Goal: Task Accomplishment & Management: Use online tool/utility

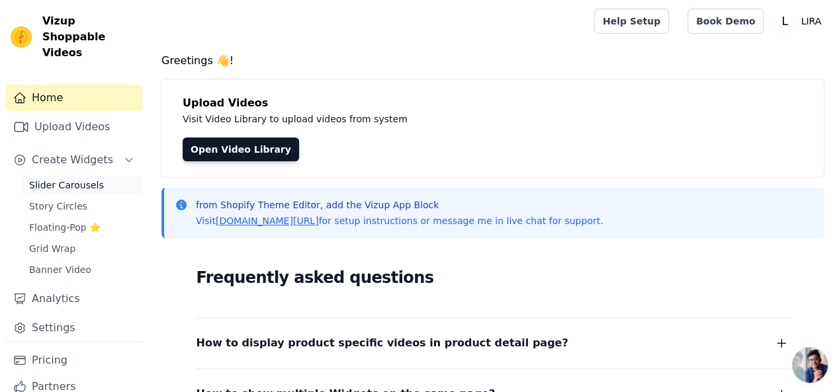
click at [83, 179] on span "Slider Carousels" at bounding box center [66, 185] width 75 height 13
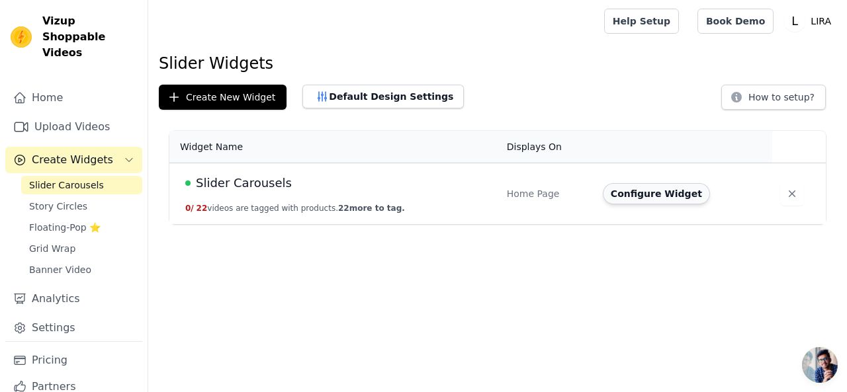
click at [623, 196] on button "Configure Widget" at bounding box center [656, 193] width 107 height 21
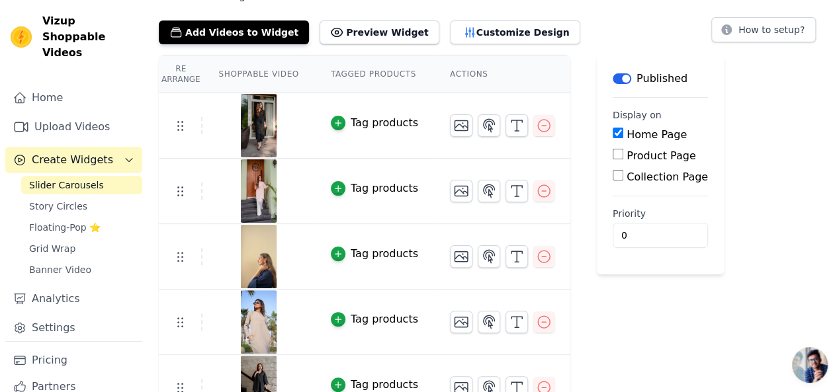
scroll to position [132, 0]
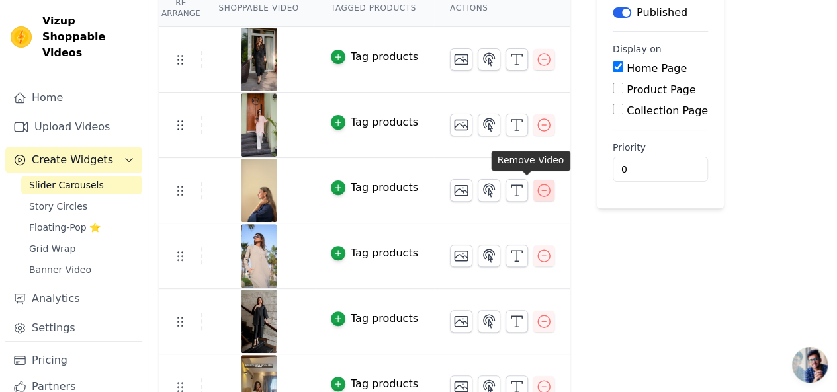
click at [536, 192] on icon "button" at bounding box center [544, 191] width 16 height 16
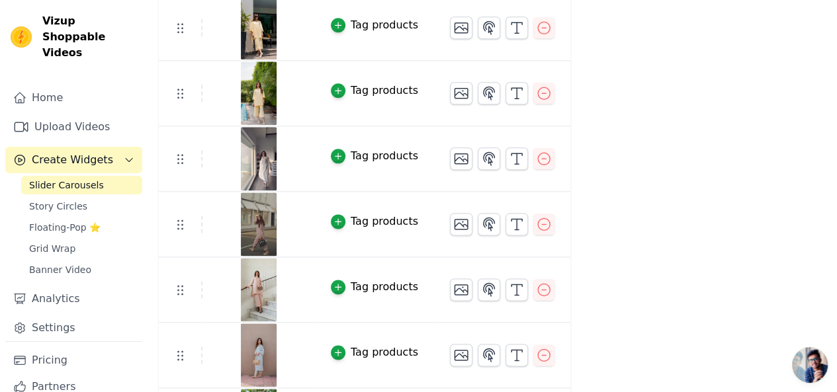
scroll to position [728, 0]
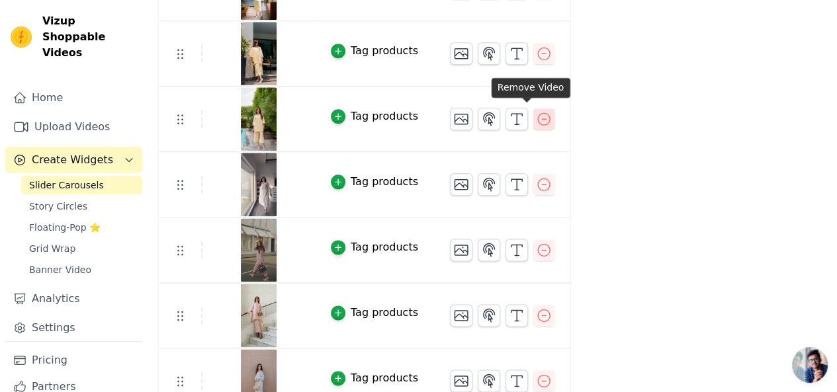
click at [536, 116] on icon "button" at bounding box center [544, 119] width 16 height 16
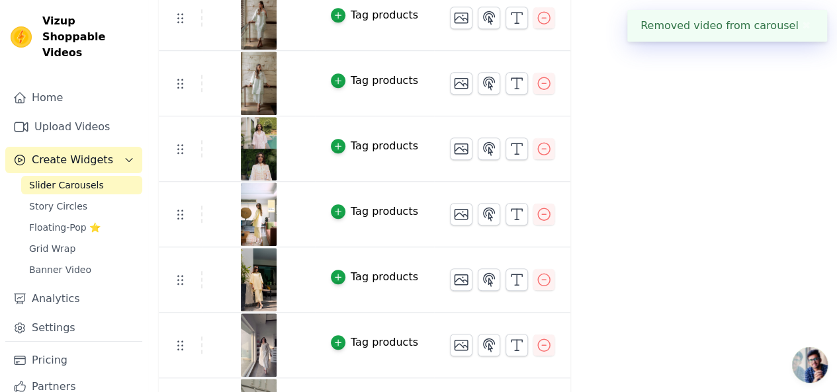
scroll to position [529, 0]
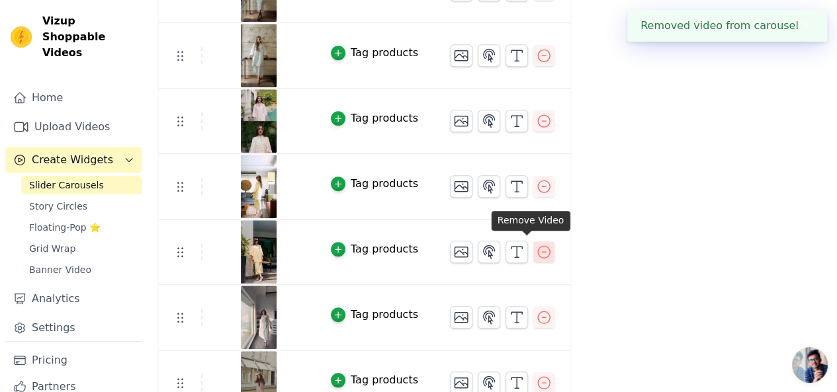
click at [536, 248] on icon "button" at bounding box center [544, 252] width 16 height 16
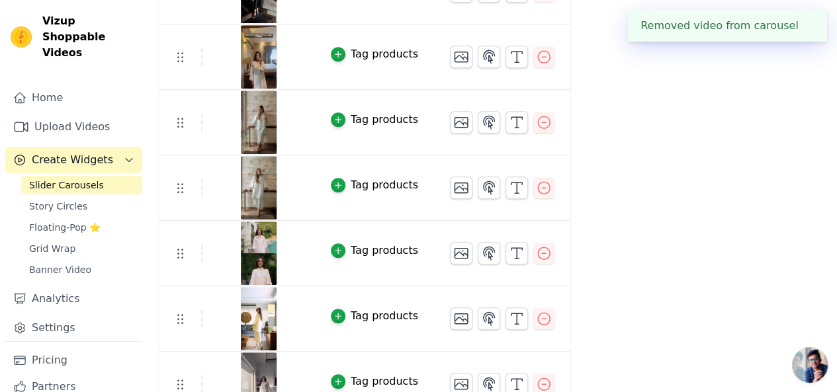
scroll to position [463, 0]
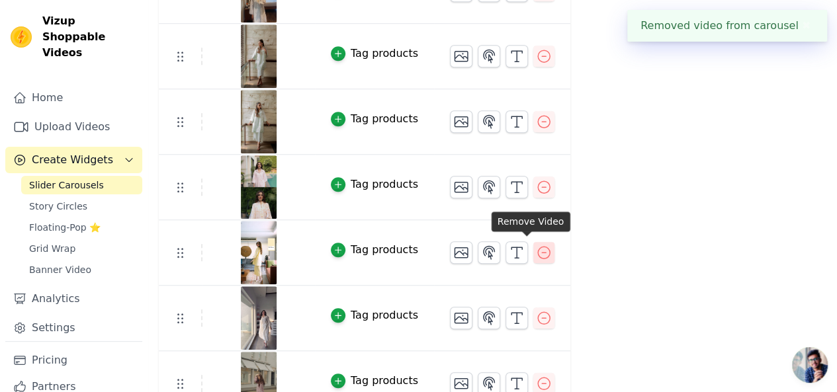
click at [536, 249] on icon "button" at bounding box center [544, 253] width 16 height 16
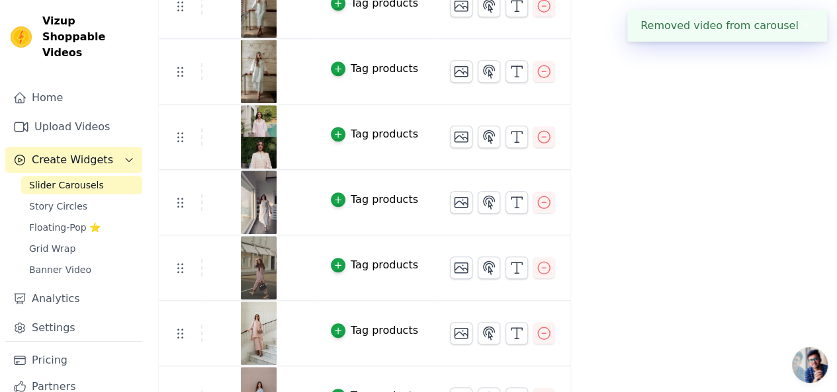
scroll to position [595, 0]
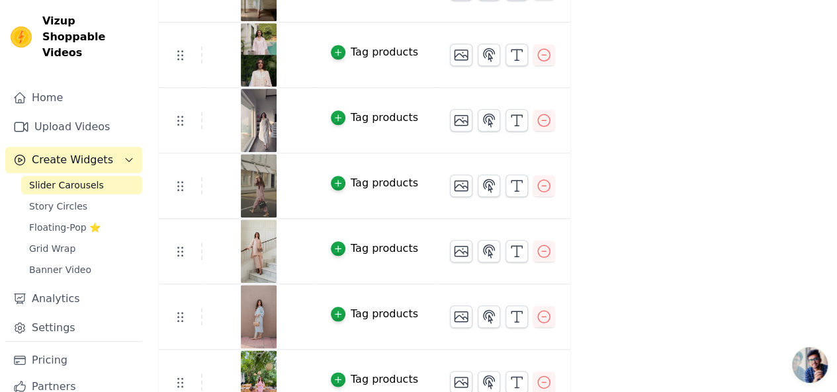
click at [253, 192] on img at bounding box center [258, 185] width 37 height 63
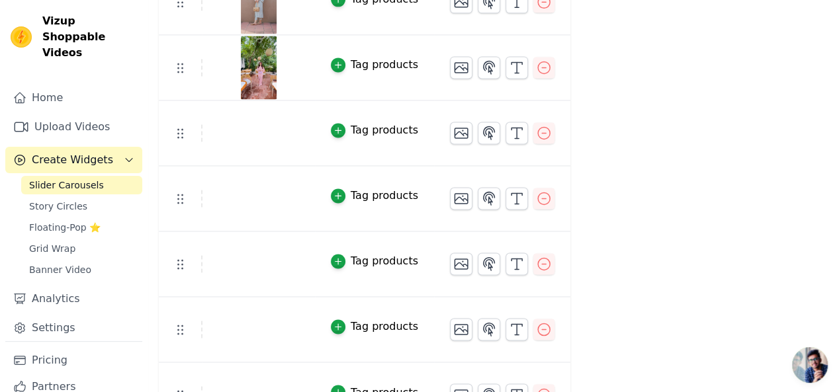
scroll to position [940, 0]
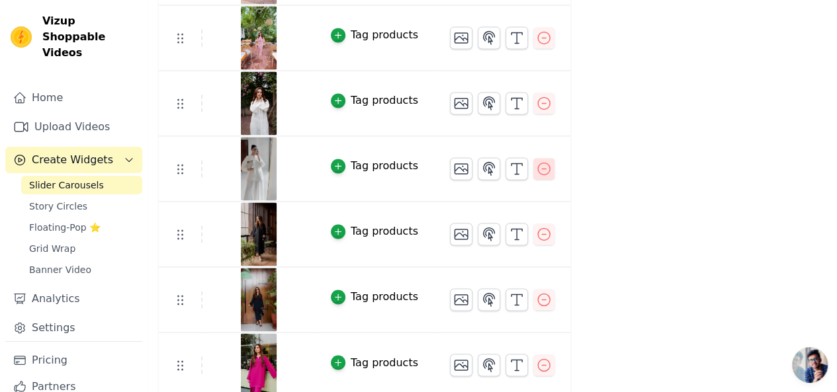
click at [536, 161] on icon "button" at bounding box center [544, 169] width 16 height 16
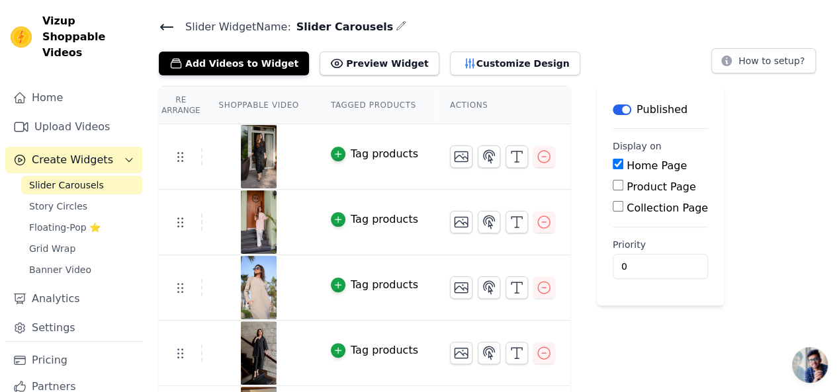
scroll to position [15, 0]
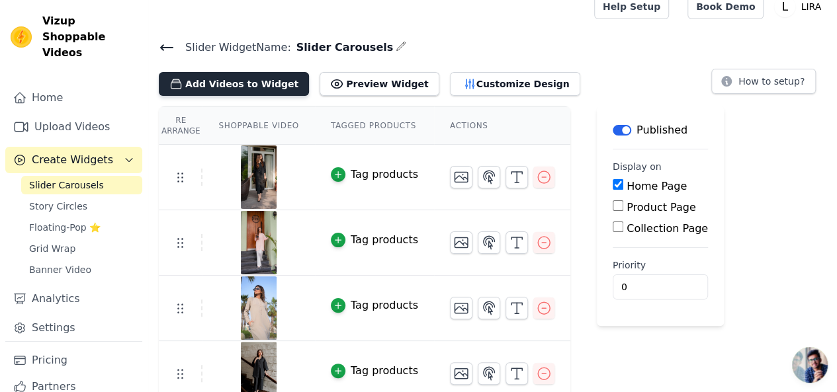
click at [237, 85] on button "Add Videos to Widget" at bounding box center [234, 84] width 150 height 24
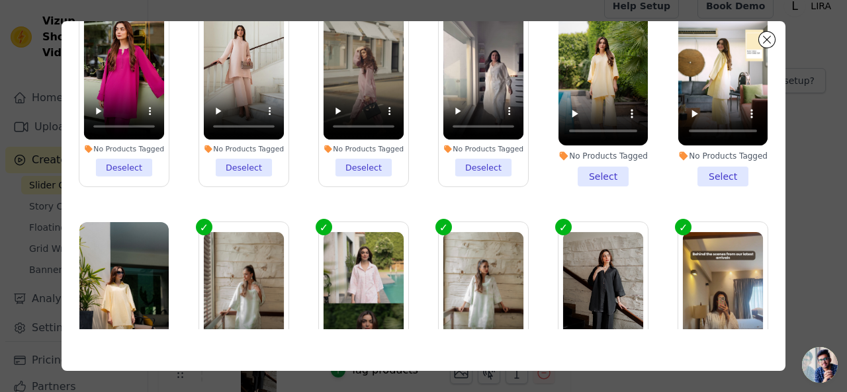
scroll to position [0, 0]
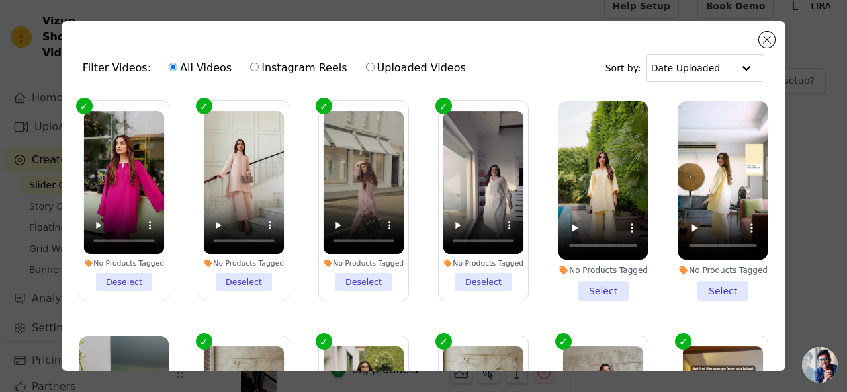
click at [284, 67] on label "Instagram Reels" at bounding box center [298, 68] width 98 height 17
click at [259, 67] on input "Instagram Reels" at bounding box center [254, 67] width 9 height 9
radio input "true"
click at [365, 68] on label "Uploaded Videos" at bounding box center [415, 68] width 101 height 17
click at [366, 68] on input "Uploaded Videos" at bounding box center [370, 67] width 9 height 9
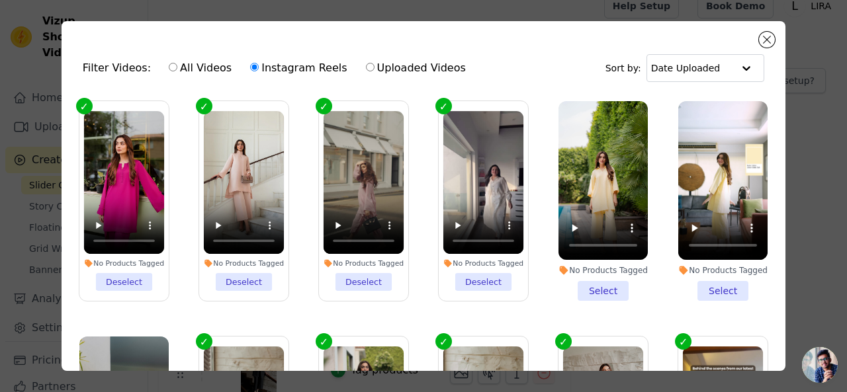
radio input "true"
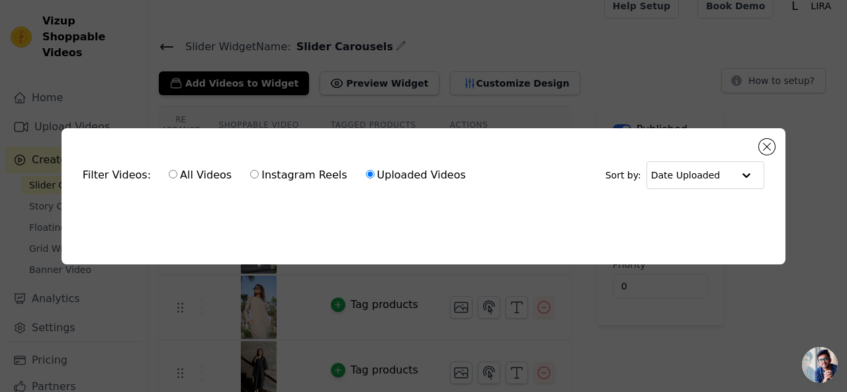
click at [272, 175] on label "Instagram Reels" at bounding box center [298, 175] width 98 height 17
click at [259, 175] on input "Instagram Reels" at bounding box center [254, 174] width 9 height 9
radio input "true"
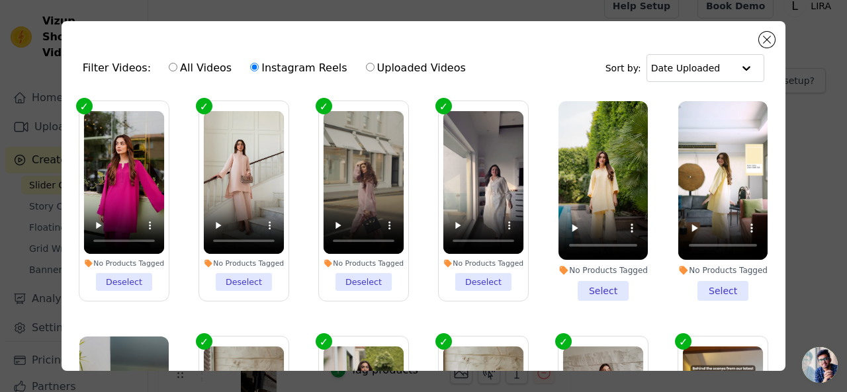
click at [169, 68] on label "All Videos" at bounding box center [200, 68] width 64 height 17
click at [169, 68] on input "All Videos" at bounding box center [173, 67] width 9 height 9
radio input "true"
click at [765, 45] on button "Close modal" at bounding box center [767, 40] width 16 height 16
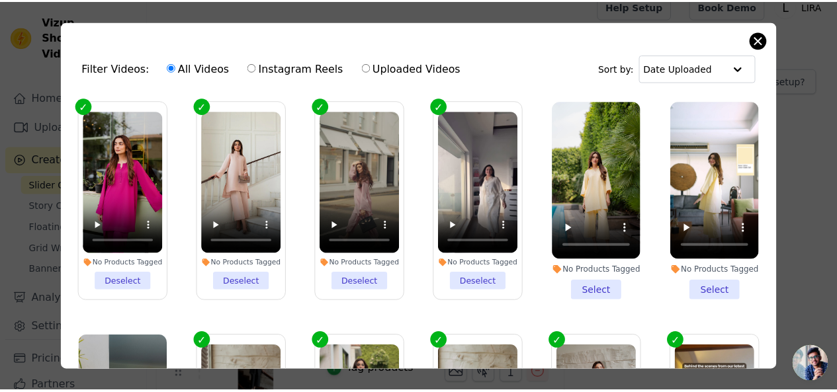
scroll to position [15, 0]
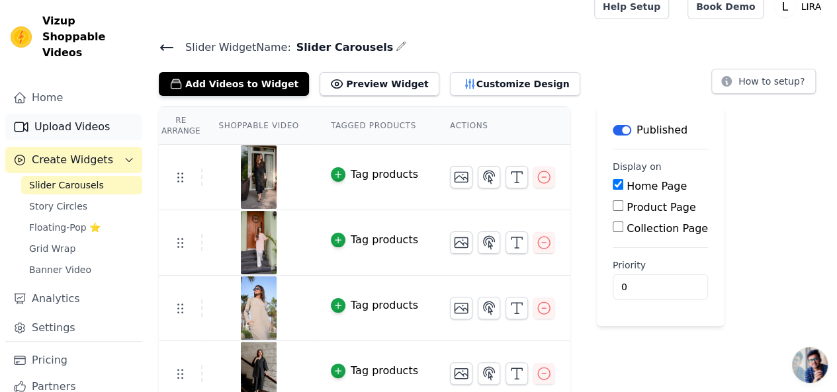
click at [83, 114] on link "Upload Videos" at bounding box center [73, 127] width 137 height 26
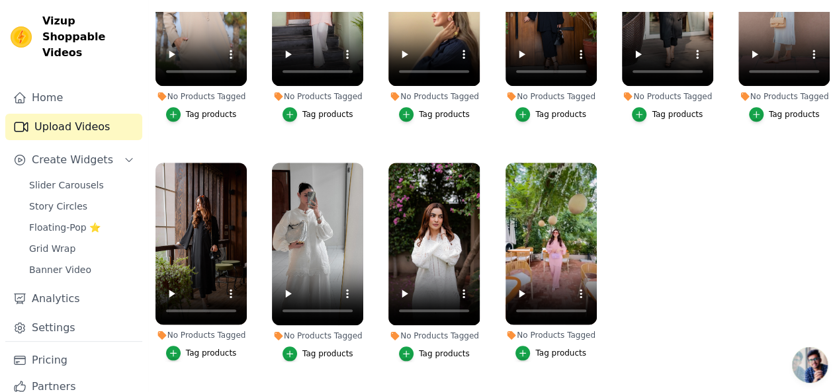
scroll to position [575, 0]
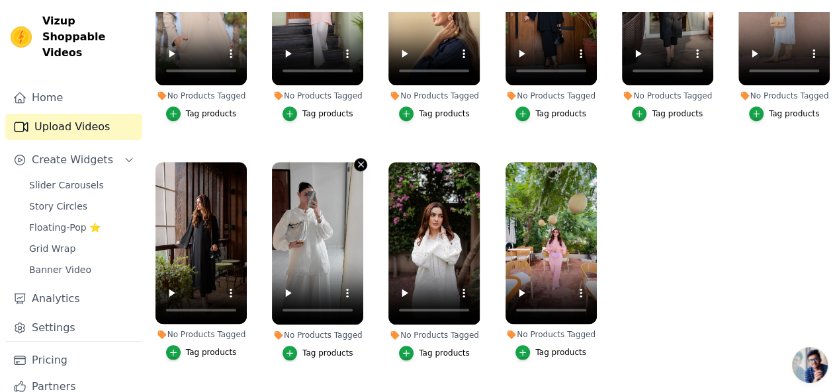
click at [356, 159] on icon "button" at bounding box center [361, 164] width 10 height 10
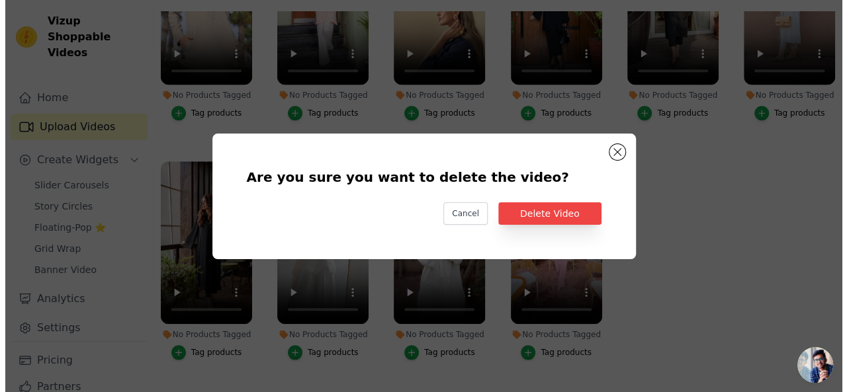
scroll to position [581, 0]
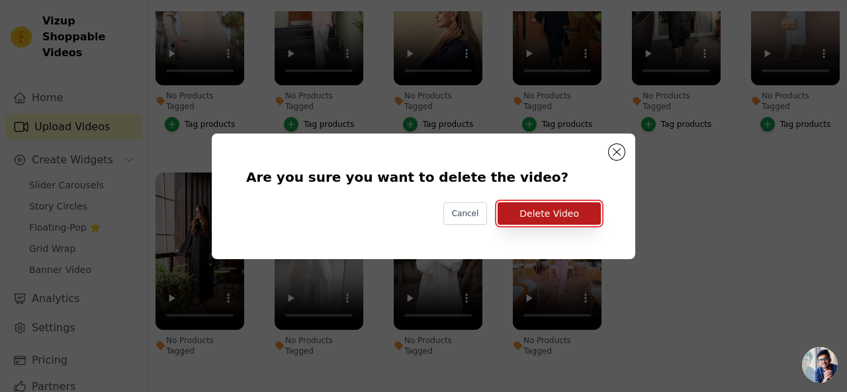
click at [528, 213] on button "Delete Video" at bounding box center [548, 213] width 103 height 22
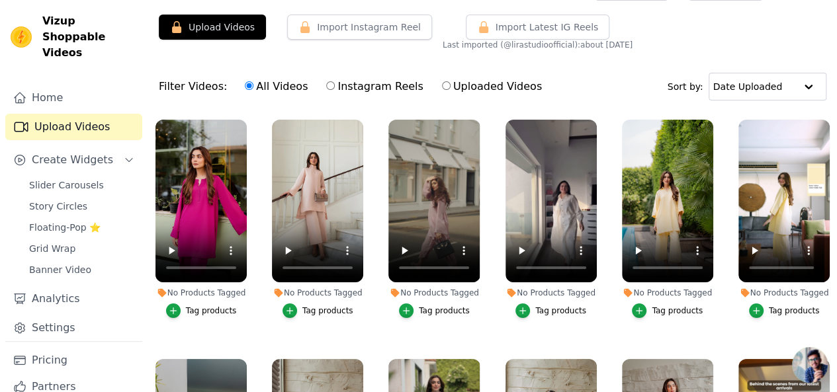
scroll to position [0, 0]
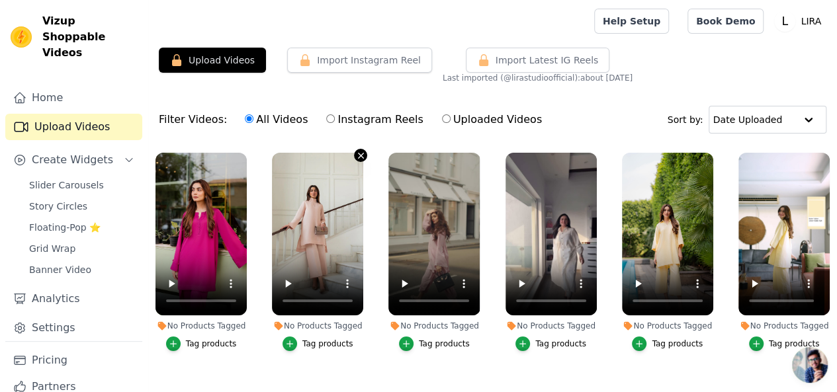
click at [358, 153] on icon "button" at bounding box center [360, 155] width 5 height 5
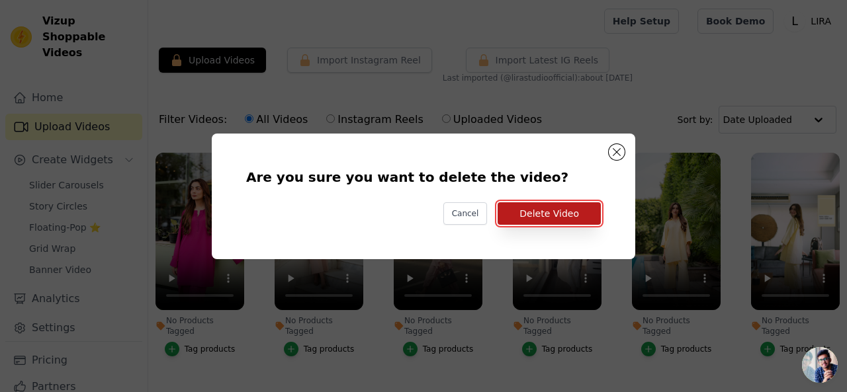
click at [532, 220] on button "Delete Video" at bounding box center [548, 213] width 103 height 22
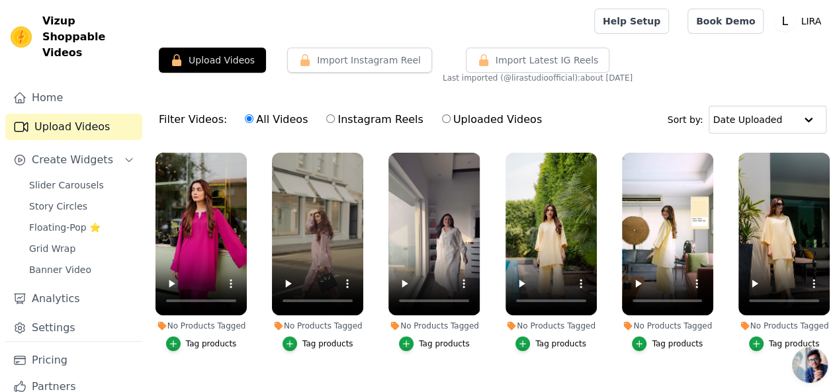
click at [328, 120] on label "Instagram Reels" at bounding box center [374, 119] width 98 height 17
click at [328, 120] on input "Instagram Reels" at bounding box center [330, 118] width 9 height 9
radio input "true"
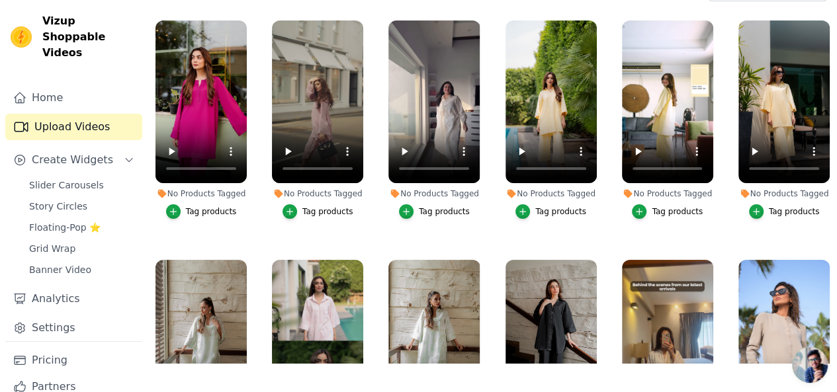
scroll to position [134, 0]
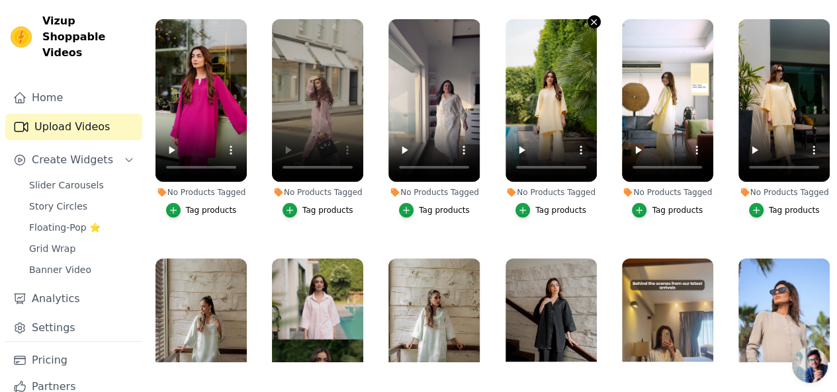
click at [591, 20] on icon "button" at bounding box center [593, 21] width 5 height 5
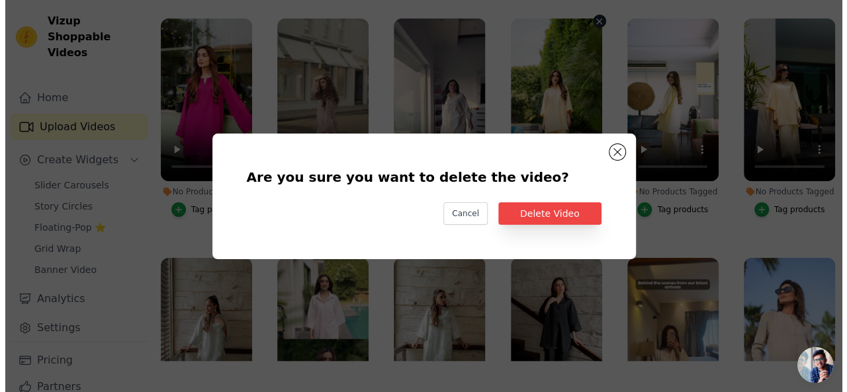
scroll to position [0, 0]
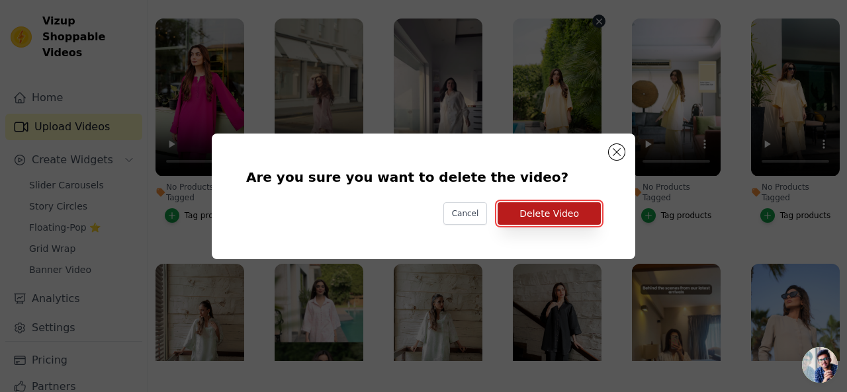
click at [550, 220] on button "Delete Video" at bounding box center [548, 213] width 103 height 22
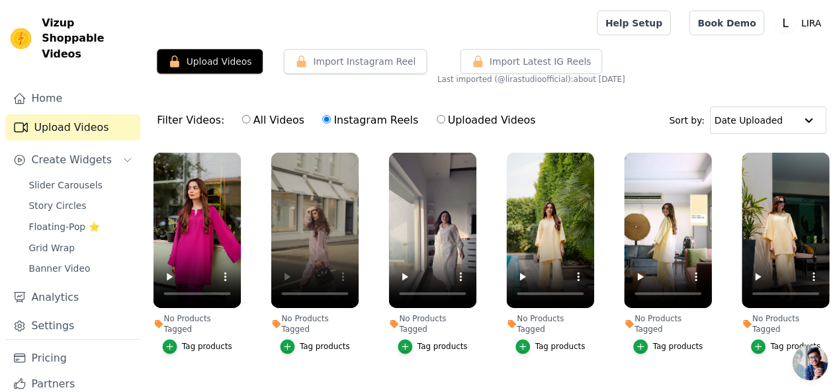
scroll to position [134, 0]
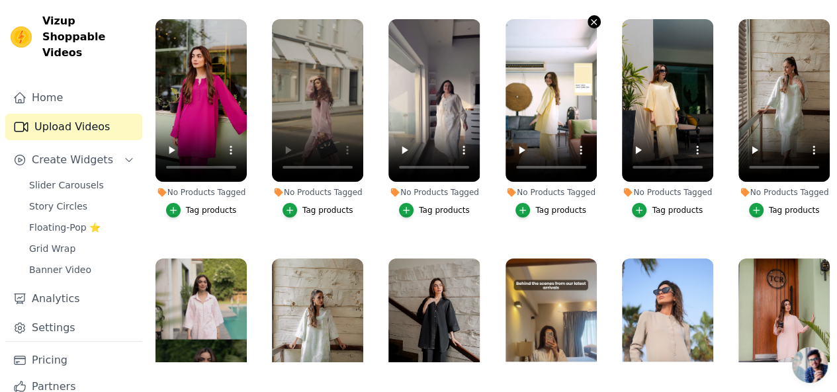
click at [589, 22] on icon "button" at bounding box center [594, 22] width 10 height 10
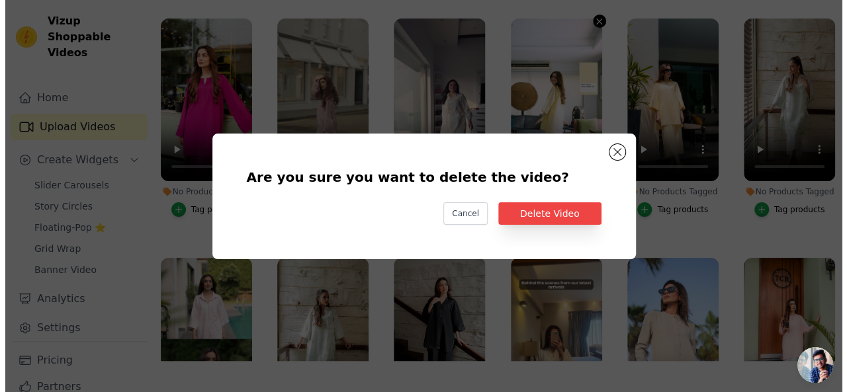
scroll to position [0, 0]
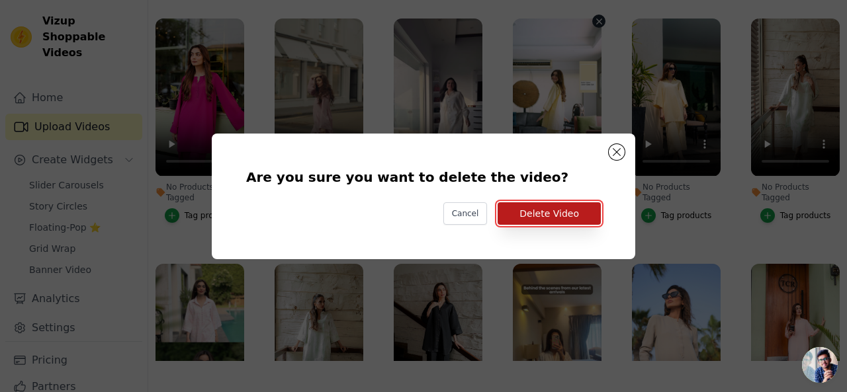
click at [522, 216] on button "Delete Video" at bounding box center [548, 213] width 103 height 22
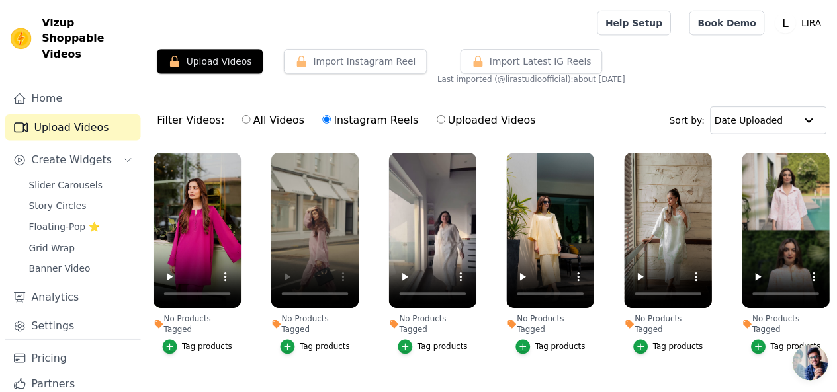
scroll to position [134, 0]
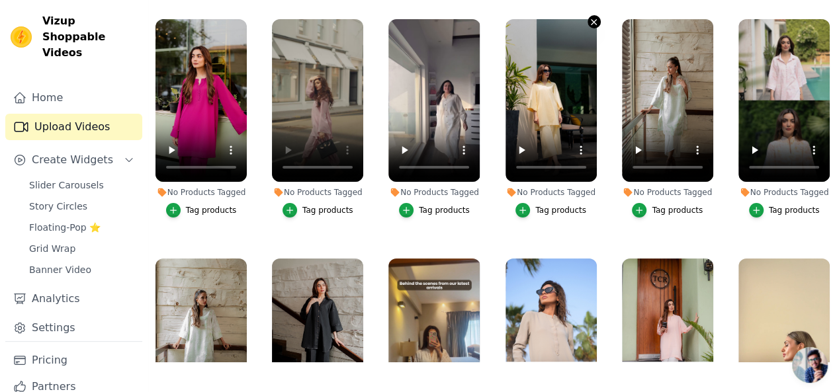
click at [591, 21] on icon "button" at bounding box center [593, 21] width 5 height 5
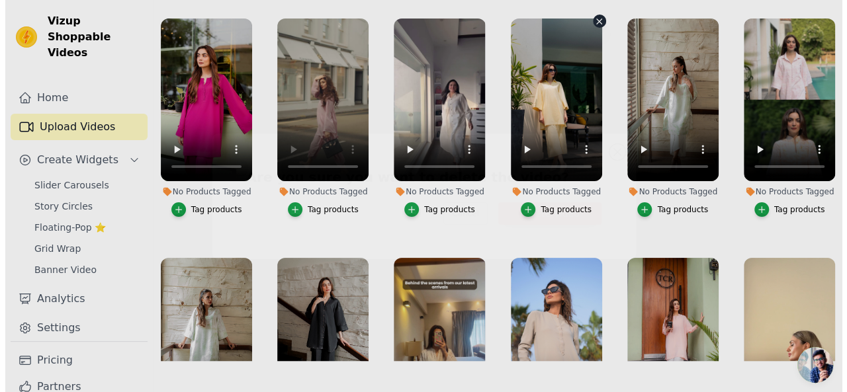
scroll to position [0, 0]
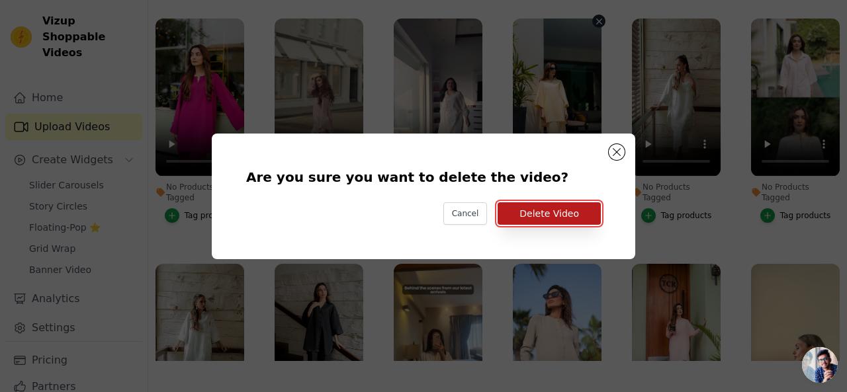
click at [543, 208] on button "Delete Video" at bounding box center [548, 213] width 103 height 22
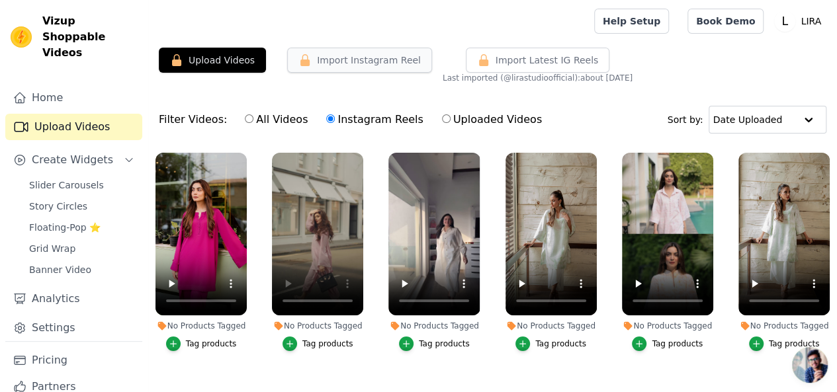
click at [361, 56] on button "Import Instagram Reel" at bounding box center [359, 60] width 145 height 25
click at [368, 65] on button "Import Instagram Reel" at bounding box center [359, 60] width 145 height 25
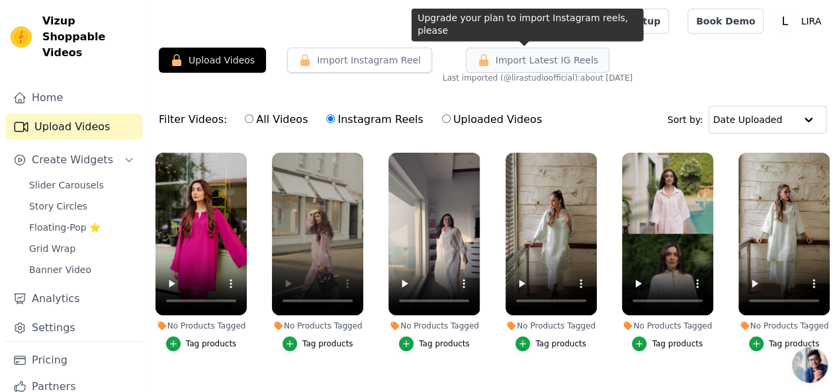
click at [479, 60] on icon "button" at bounding box center [483, 60] width 9 height 12
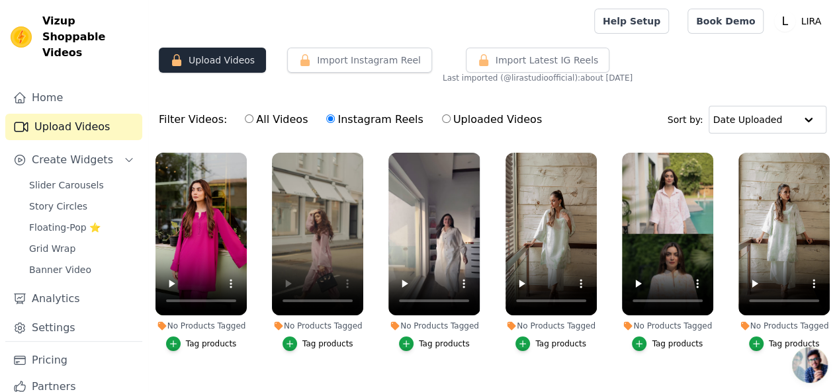
click at [231, 63] on button "Upload Videos" at bounding box center [212, 60] width 107 height 25
click at [441, 118] on label "Uploaded Videos" at bounding box center [491, 119] width 101 height 17
click at [442, 118] on input "Uploaded Videos" at bounding box center [446, 118] width 9 height 9
radio input "true"
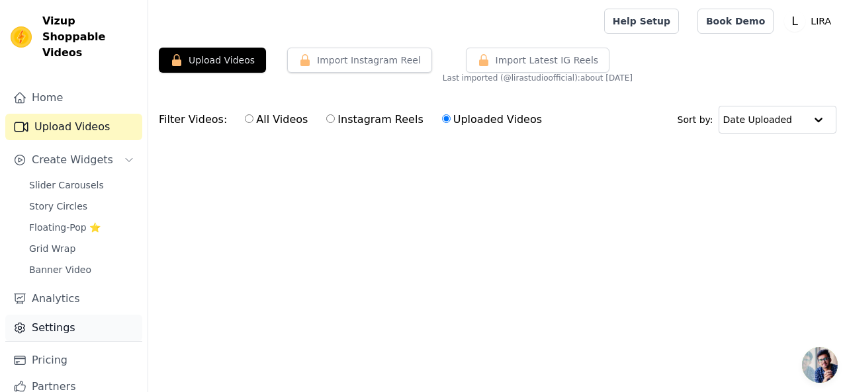
click at [54, 317] on link "Settings" at bounding box center [73, 328] width 137 height 26
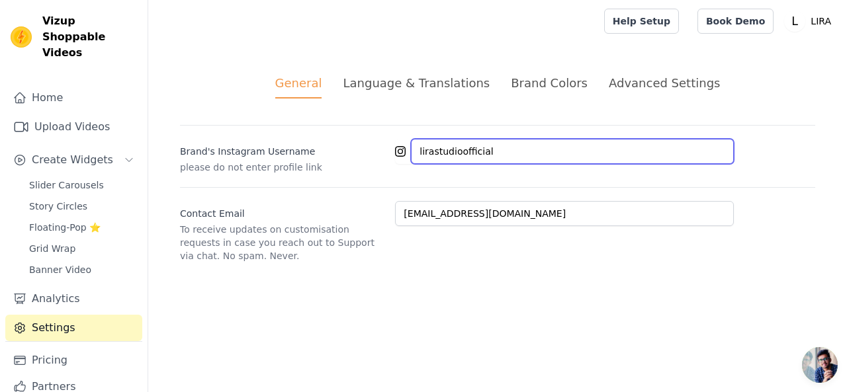
click at [489, 151] on input "lirastudioofficial" at bounding box center [572, 151] width 323 height 25
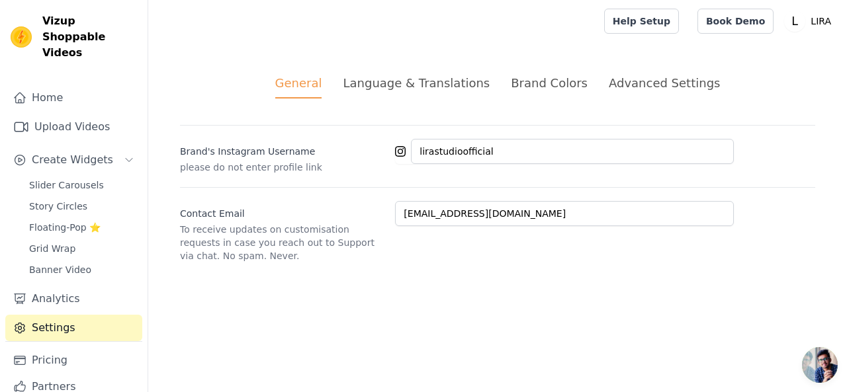
click at [401, 294] on html "Vizup Shoppable Videos Home Upload Videos Create Widgets Slider Carousels Story…" at bounding box center [423, 147] width 847 height 294
click at [635, 89] on div "Advanced Settings" at bounding box center [663, 83] width 111 height 18
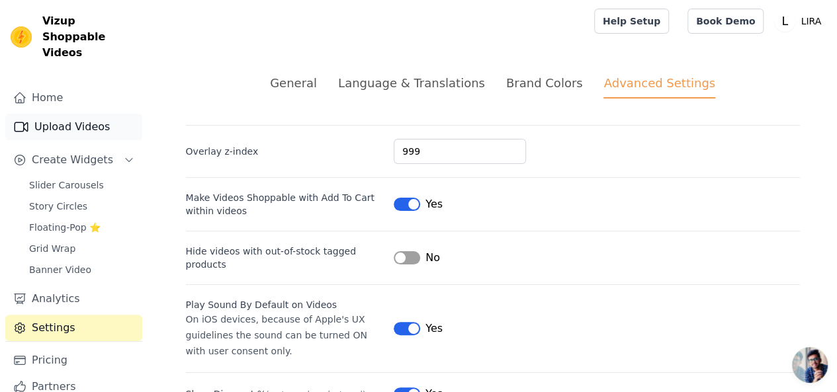
click at [63, 114] on link "Upload Videos" at bounding box center [73, 127] width 137 height 26
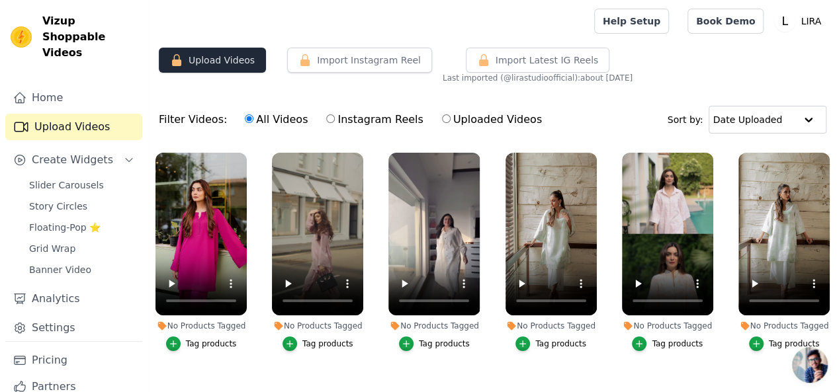
click at [228, 67] on button "Upload Videos" at bounding box center [212, 60] width 107 height 25
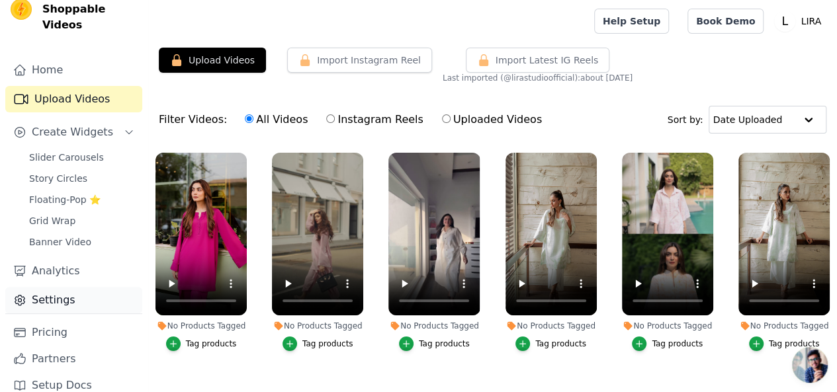
scroll to position [28, 0]
click at [82, 319] on link "Pricing" at bounding box center [73, 332] width 137 height 26
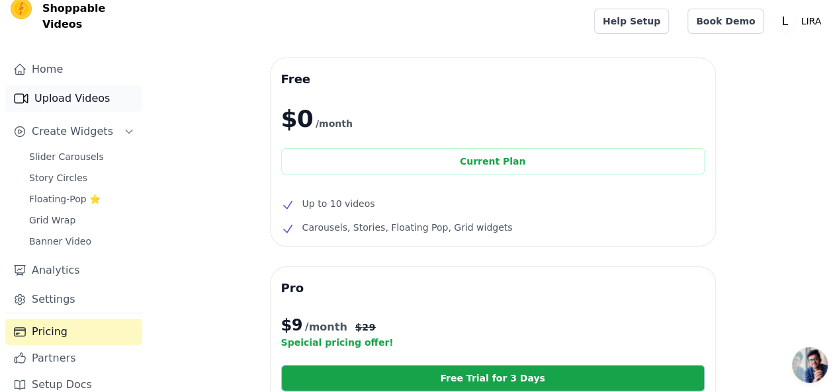
click at [36, 85] on link "Upload Videos" at bounding box center [73, 98] width 137 height 26
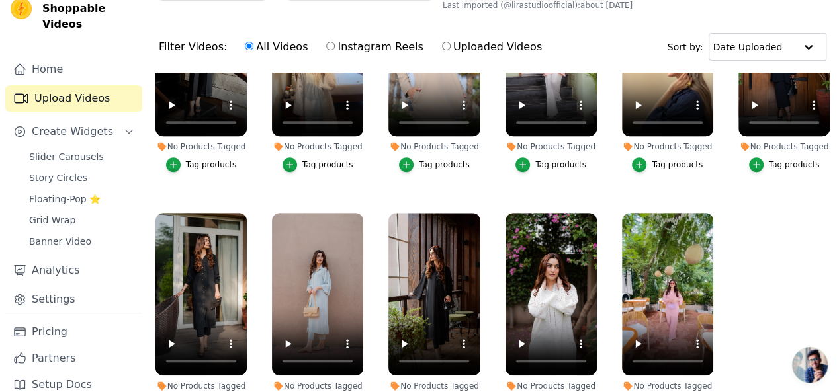
scroll to position [132, 0]
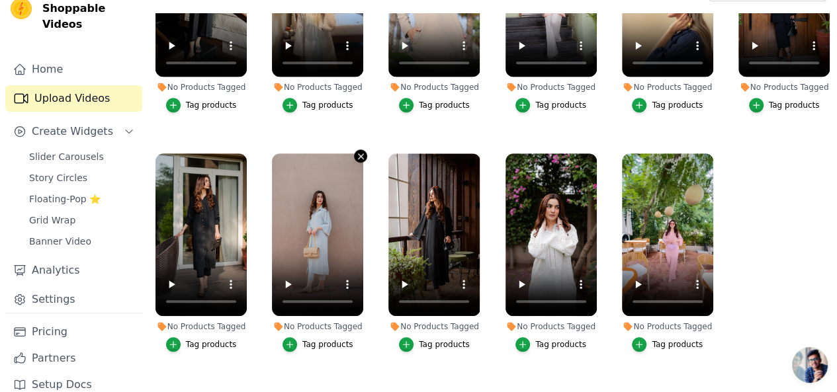
click at [356, 151] on icon "button" at bounding box center [361, 156] width 10 height 10
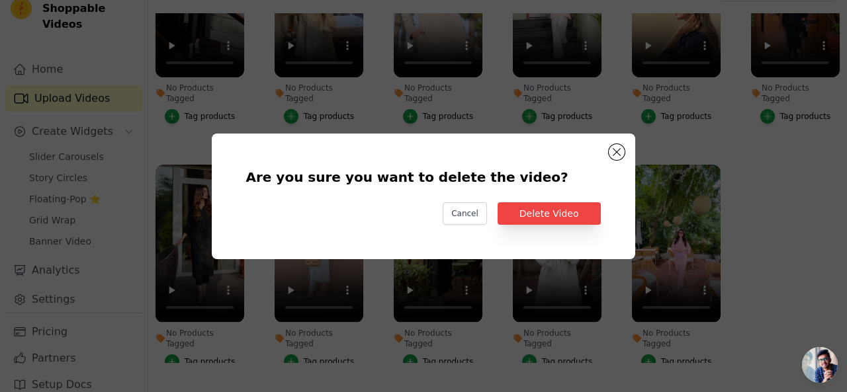
scroll to position [349, 0]
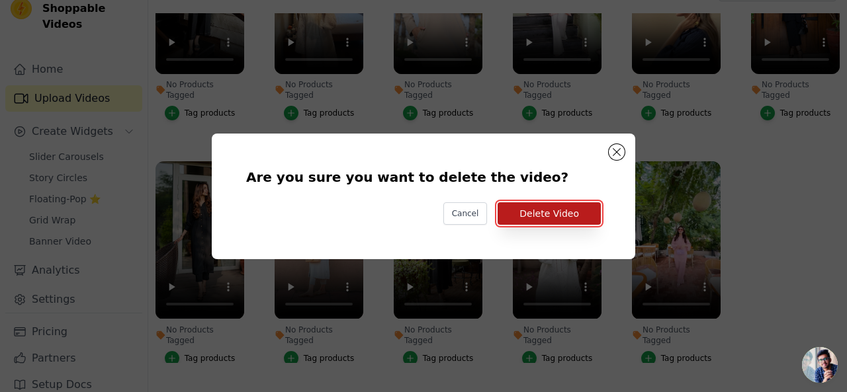
click at [545, 208] on button "Delete Video" at bounding box center [548, 213] width 103 height 22
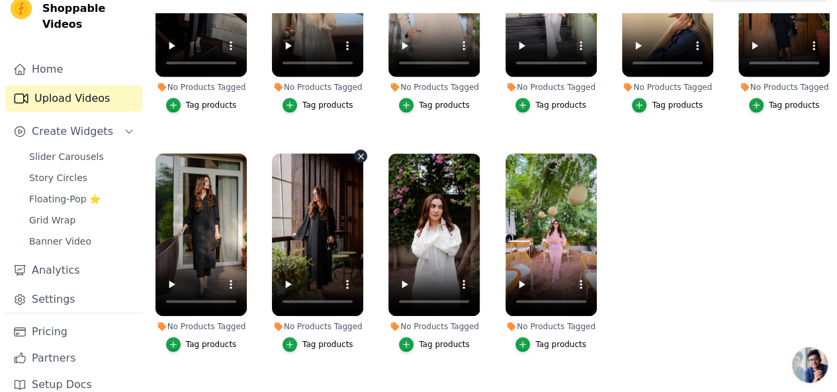
scroll to position [213, 0]
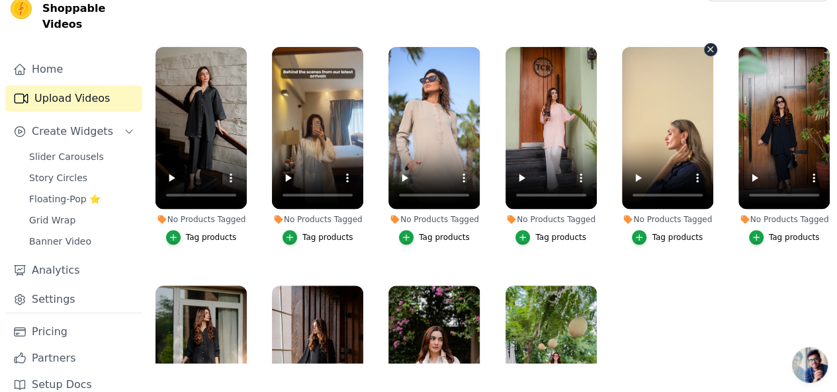
click at [705, 44] on icon "button" at bounding box center [710, 49] width 10 height 10
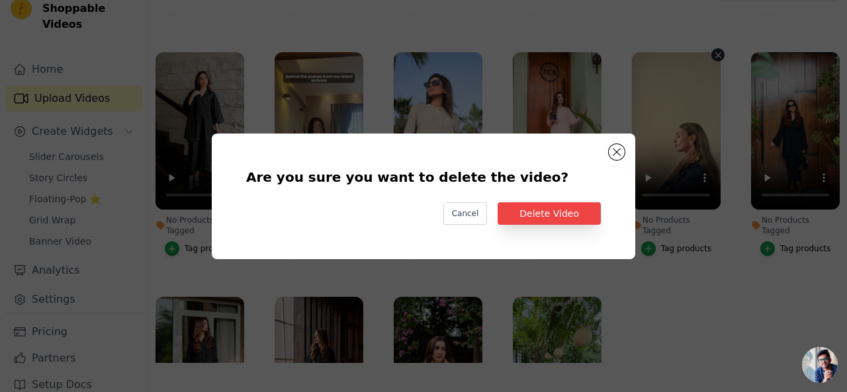
scroll to position [216, 0]
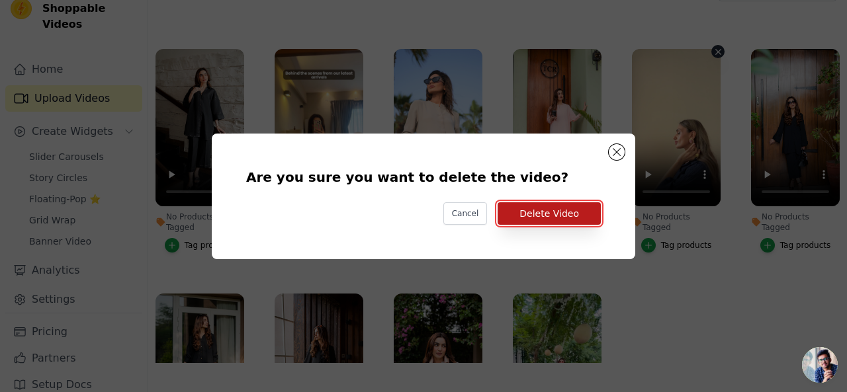
click at [567, 216] on button "Delete Video" at bounding box center [548, 213] width 103 height 22
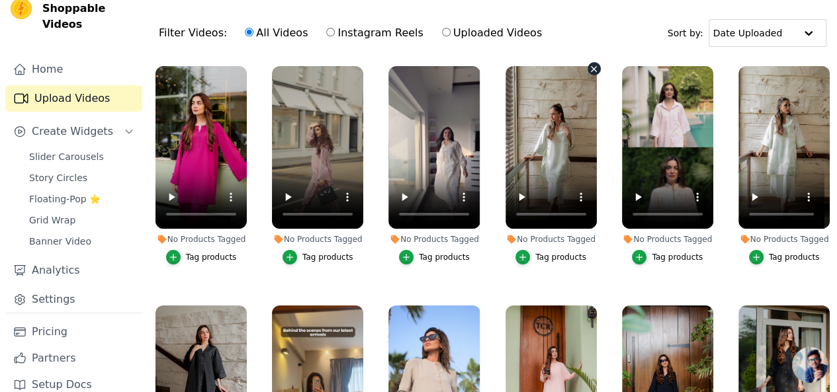
scroll to position [66, 0]
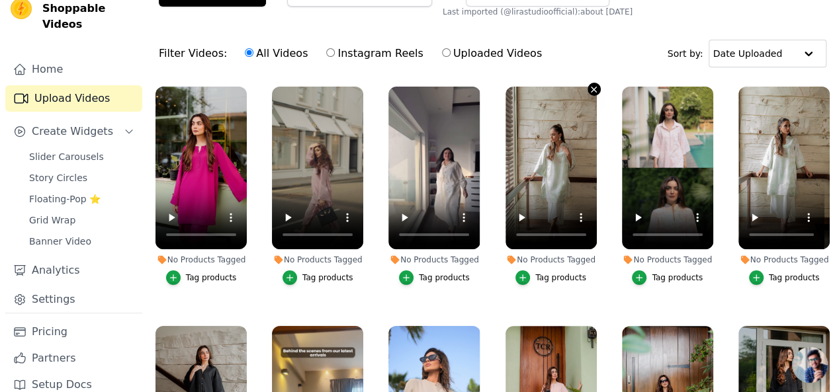
click at [591, 90] on icon "button" at bounding box center [593, 89] width 5 height 5
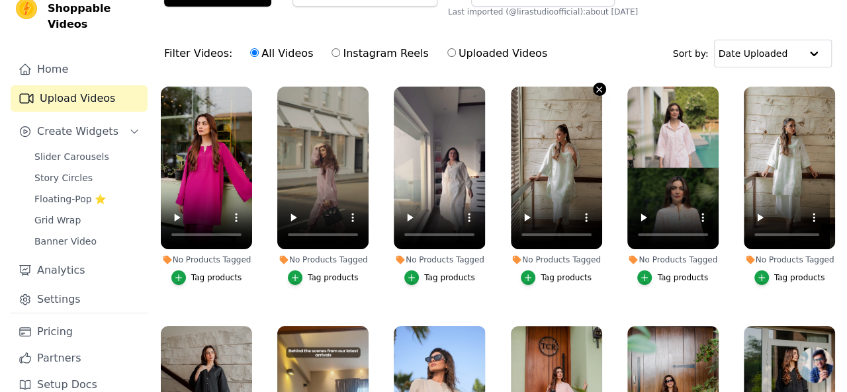
scroll to position [0, 0]
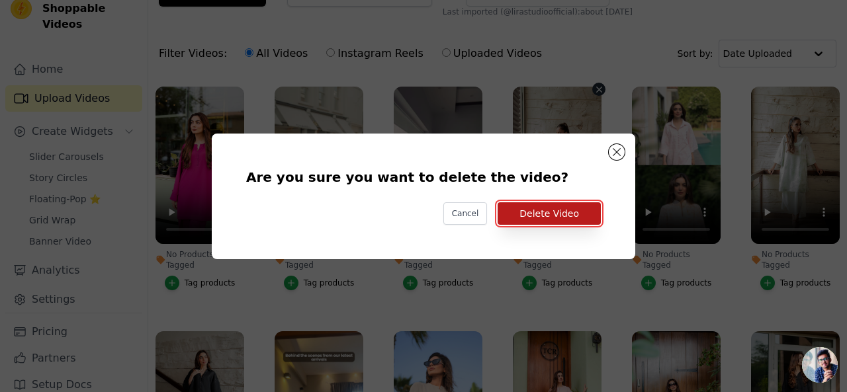
click at [577, 219] on button "Delete Video" at bounding box center [548, 213] width 103 height 22
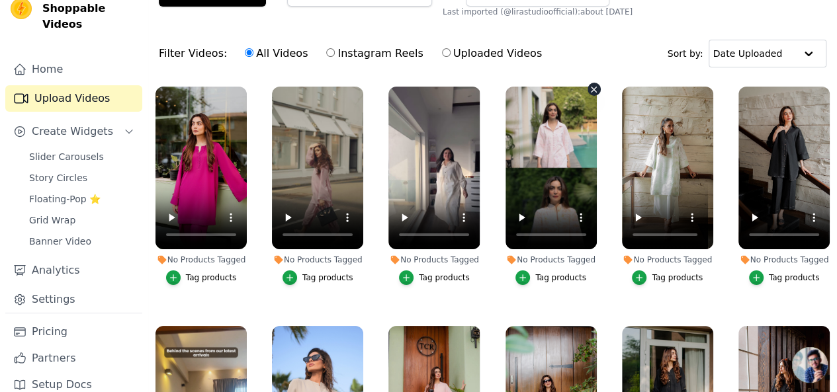
click at [591, 89] on icon "button" at bounding box center [593, 89] width 5 height 5
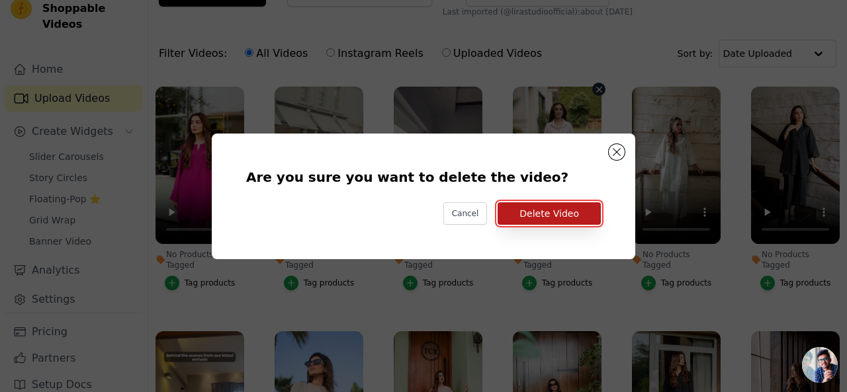
click at [572, 220] on button "Delete Video" at bounding box center [548, 213] width 103 height 22
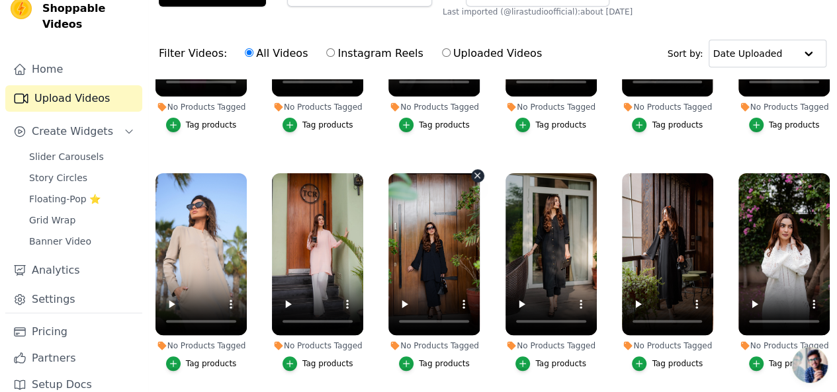
scroll to position [132, 0]
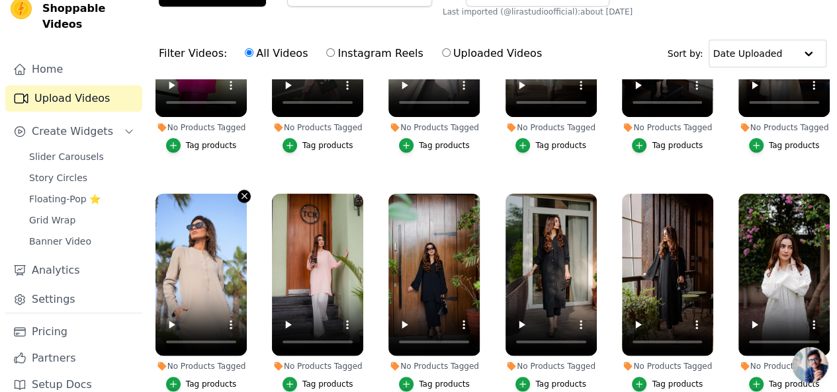
click at [240, 191] on icon "button" at bounding box center [244, 196] width 10 height 10
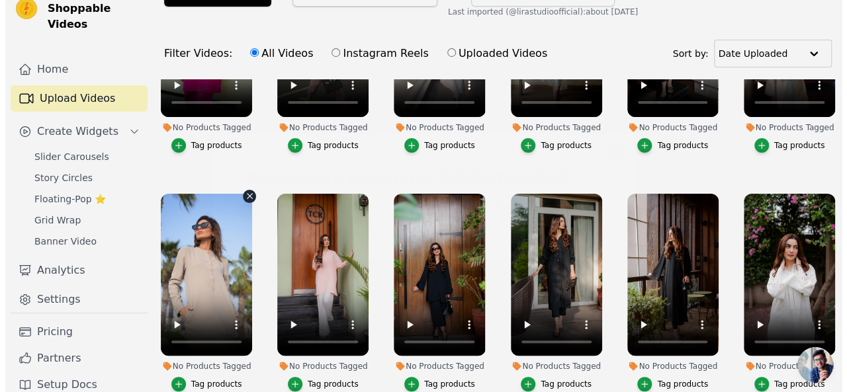
scroll to position [0, 0]
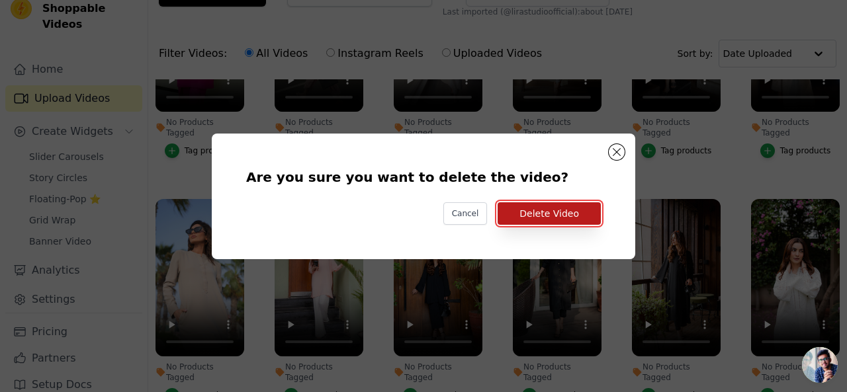
click at [541, 211] on button "Delete Video" at bounding box center [548, 213] width 103 height 22
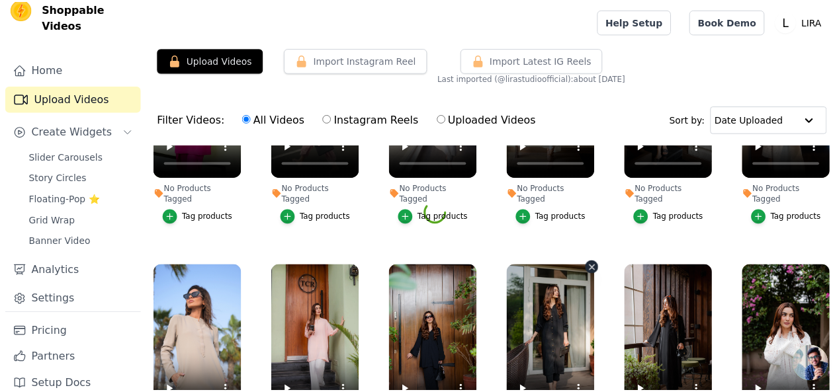
scroll to position [66, 0]
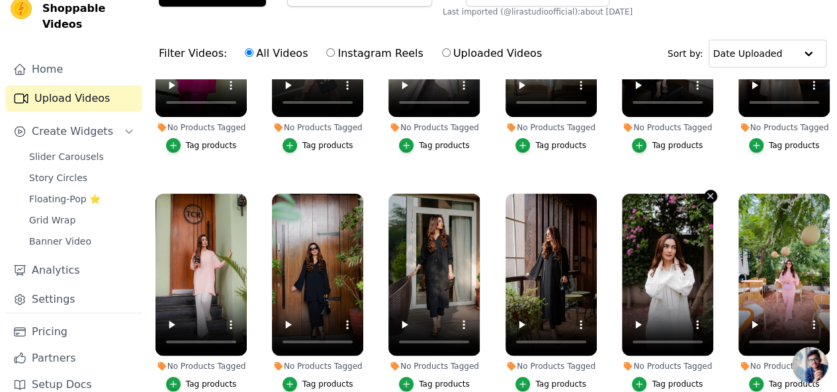
click at [705, 191] on icon "button" at bounding box center [710, 196] width 10 height 10
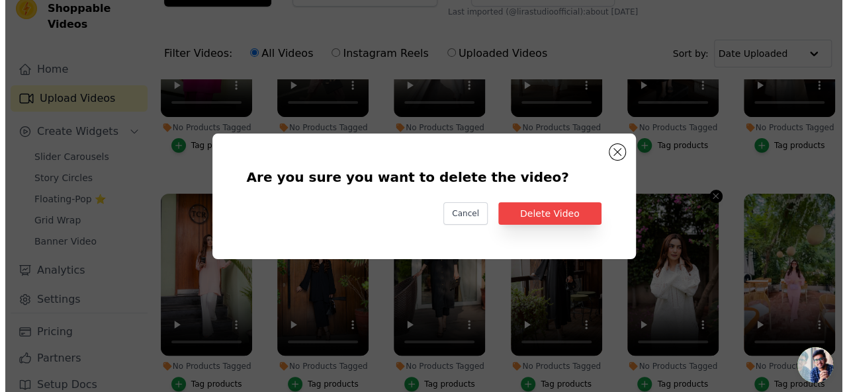
scroll to position [0, 0]
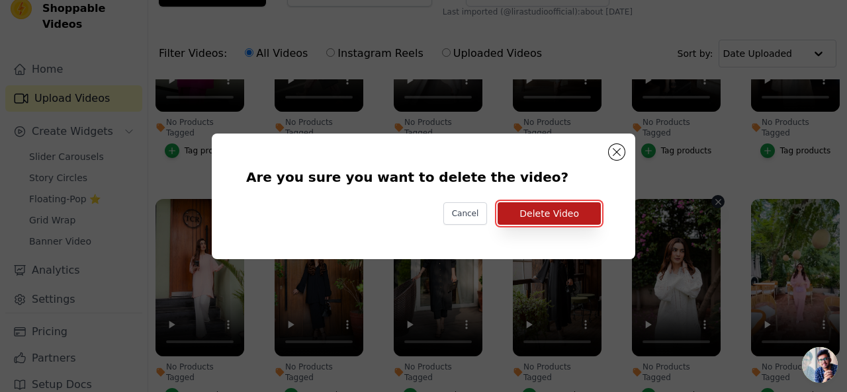
click at [574, 219] on button "Delete Video" at bounding box center [548, 213] width 103 height 22
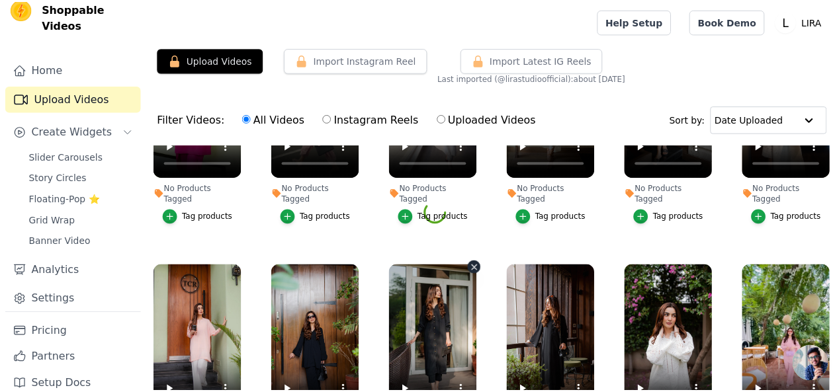
scroll to position [66, 0]
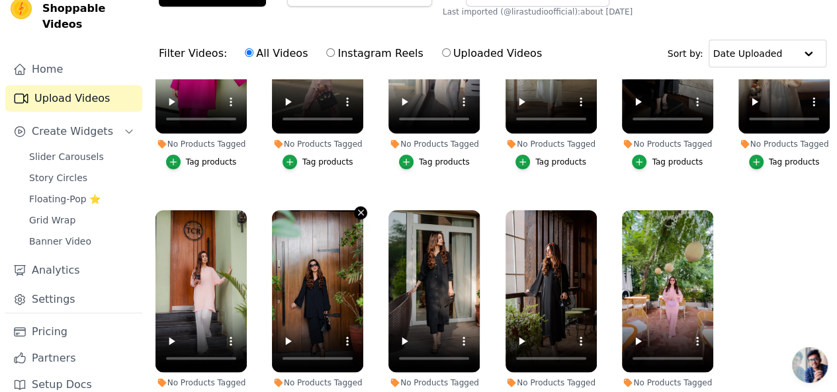
click at [356, 208] on icon "button" at bounding box center [361, 213] width 10 height 10
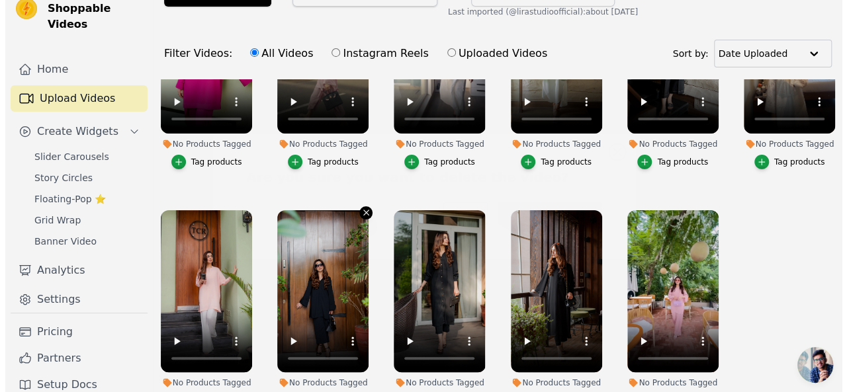
scroll to position [0, 0]
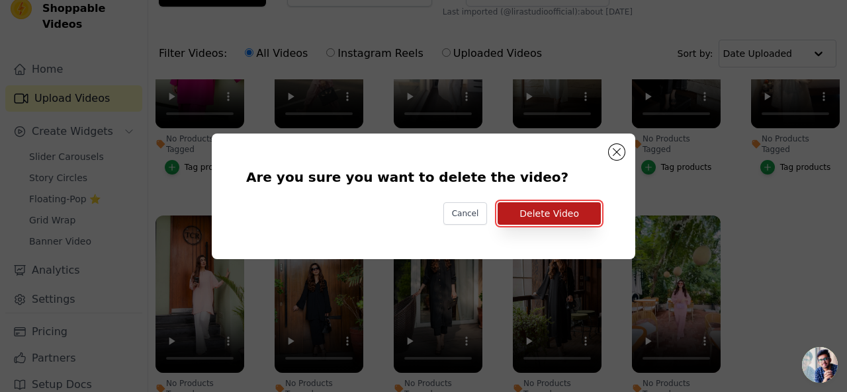
click at [526, 212] on button "Delete Video" at bounding box center [548, 213] width 103 height 22
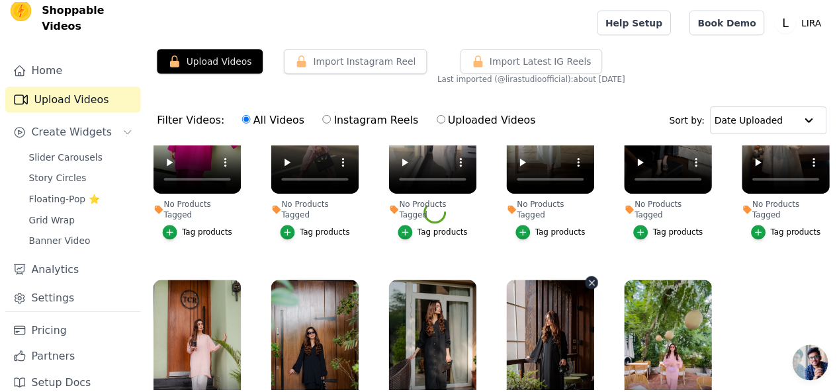
scroll to position [66, 0]
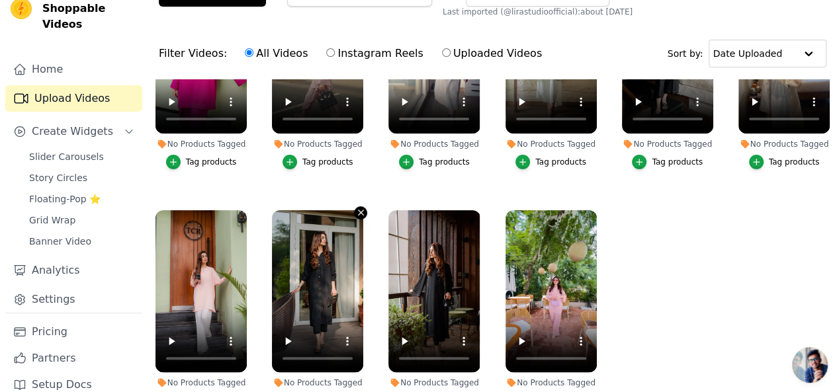
click at [358, 210] on icon "button" at bounding box center [360, 212] width 5 height 5
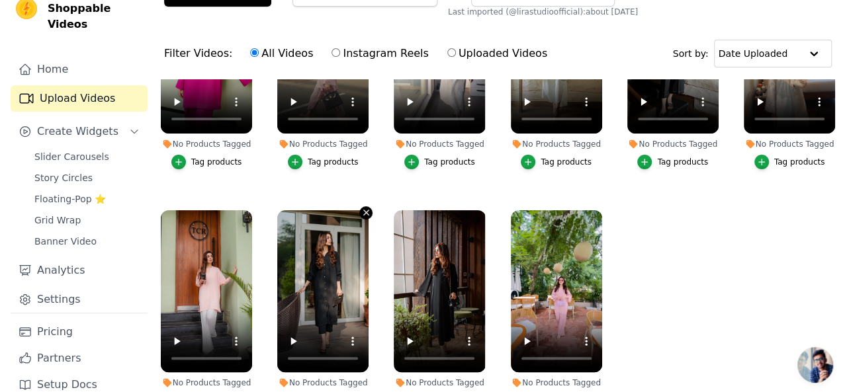
scroll to position [0, 0]
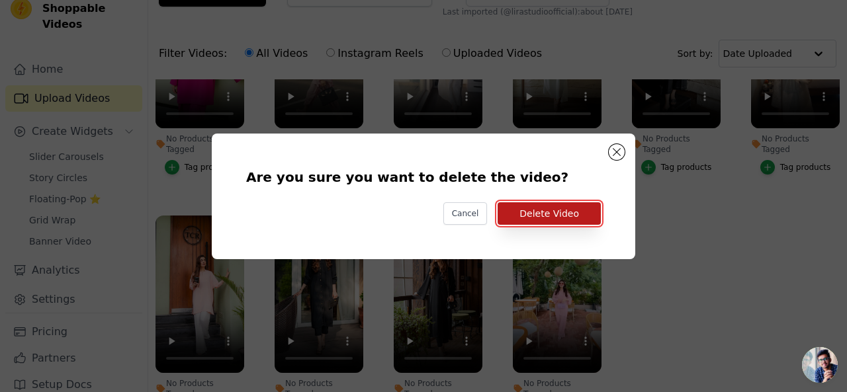
click at [573, 216] on button "Delete Video" at bounding box center [548, 213] width 103 height 22
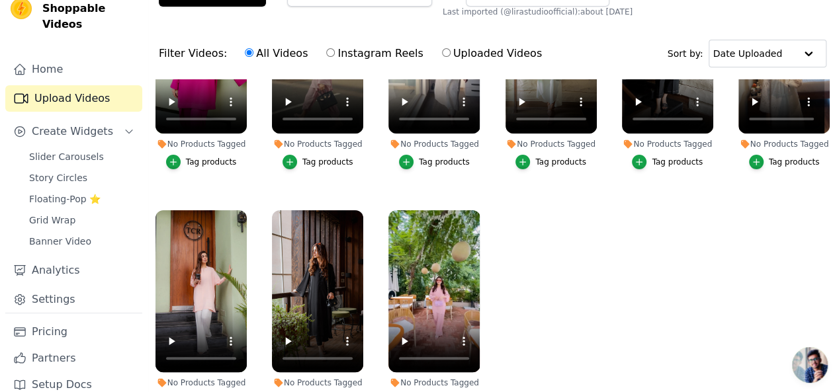
scroll to position [1, 0]
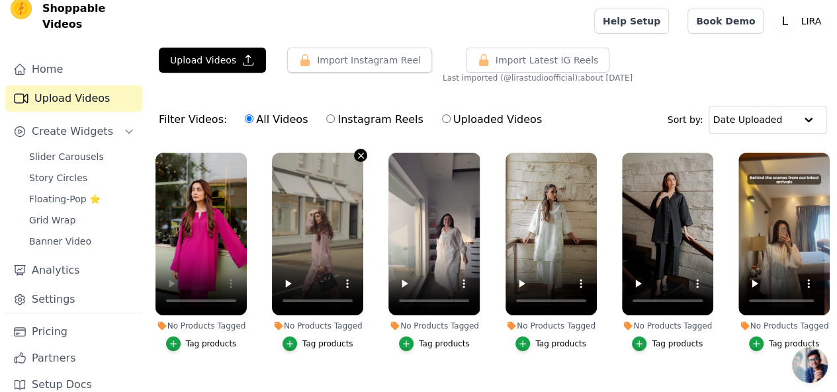
click at [356, 156] on icon "button" at bounding box center [361, 156] width 10 height 10
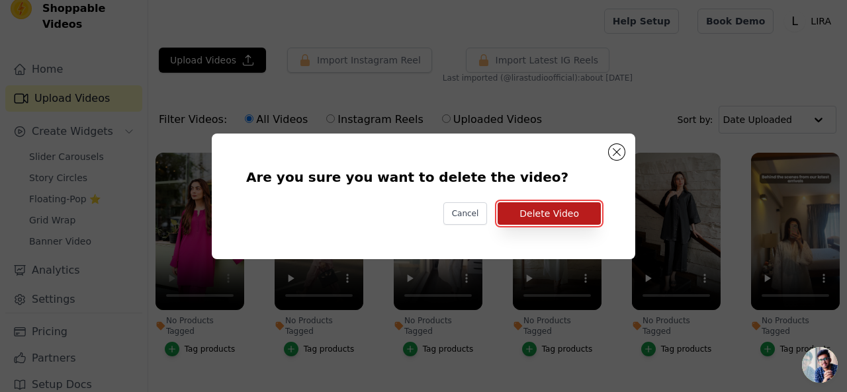
click at [512, 216] on button "Delete Video" at bounding box center [548, 213] width 103 height 22
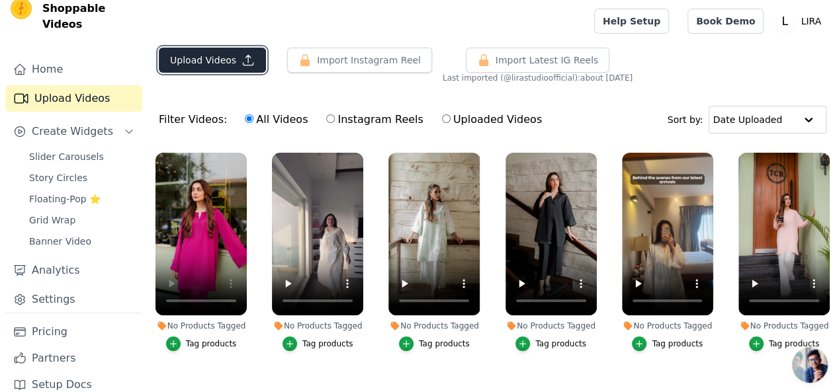
click at [227, 62] on button "Upload Videos" at bounding box center [212, 60] width 107 height 25
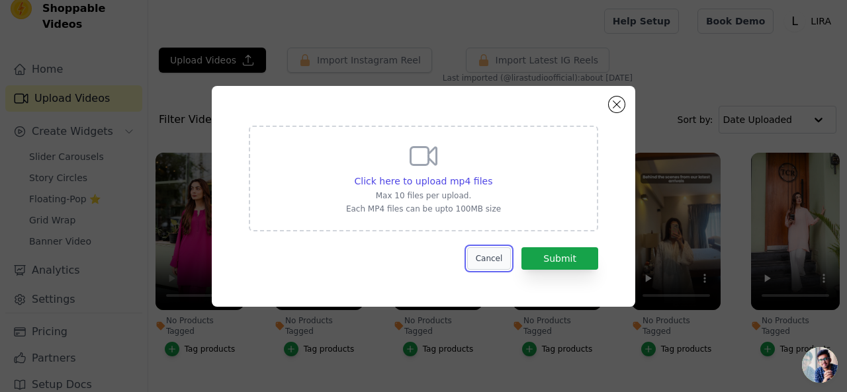
click at [488, 257] on button "Cancel" at bounding box center [489, 258] width 44 height 22
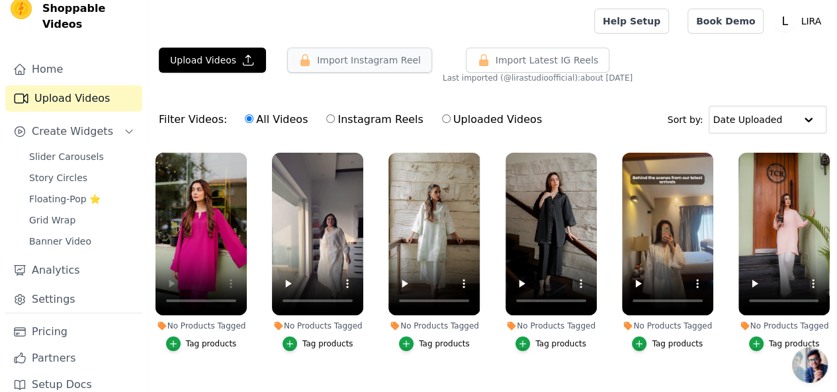
click at [360, 64] on button "Import Instagram Reel" at bounding box center [359, 60] width 145 height 25
click at [354, 126] on label "Instagram Reels" at bounding box center [374, 119] width 98 height 17
click at [335, 123] on input "Instagram Reels" at bounding box center [330, 118] width 9 height 9
radio input "true"
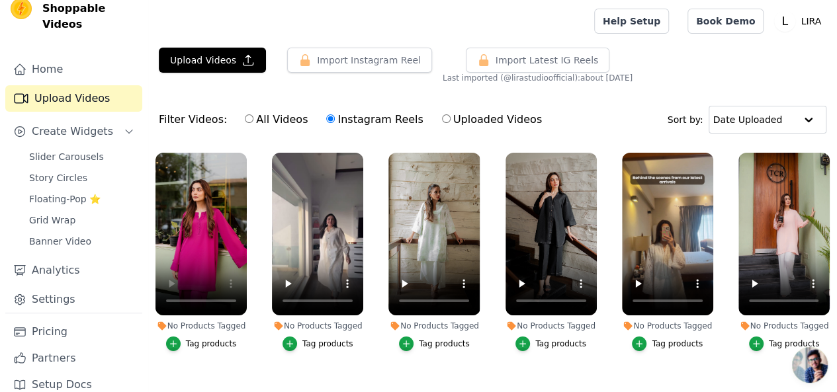
click at [360, 117] on label "Instagram Reels" at bounding box center [374, 119] width 98 height 17
click at [335, 117] on input "Instagram Reels" at bounding box center [330, 118] width 9 height 9
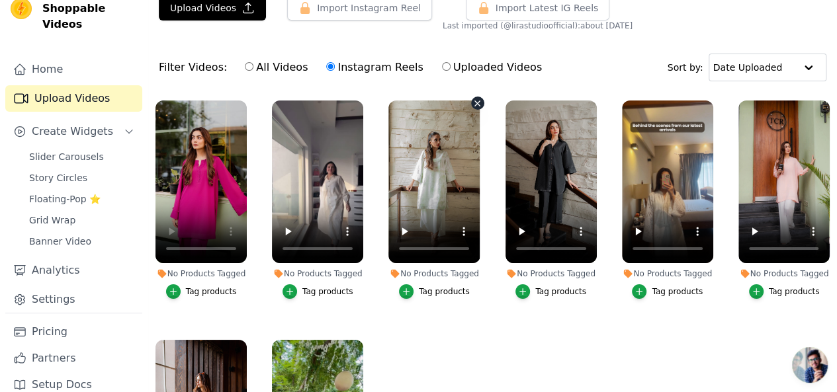
scroll to position [0, 0]
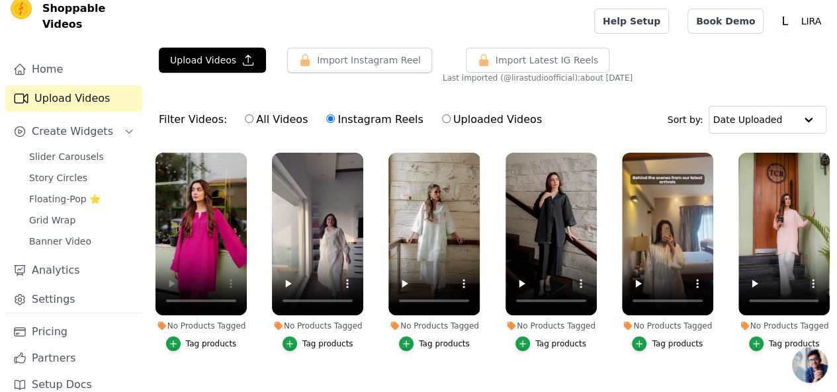
click at [464, 116] on label "Uploaded Videos" at bounding box center [491, 119] width 101 height 17
click at [450, 116] on input "Uploaded Videos" at bounding box center [446, 118] width 9 height 9
radio input "true"
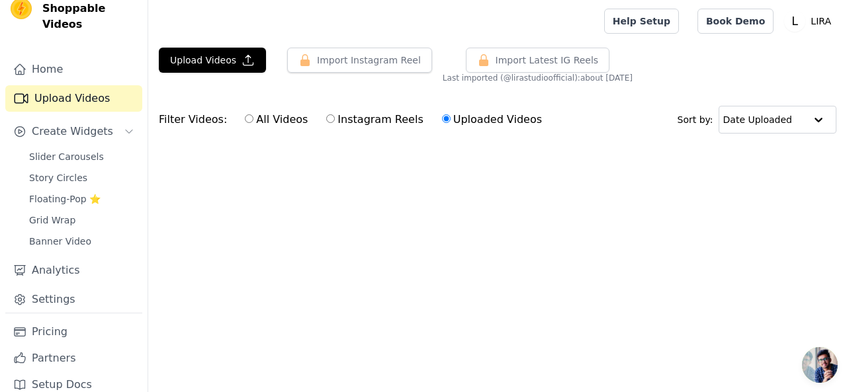
click at [272, 124] on label "All Videos" at bounding box center [276, 119] width 64 height 17
click at [253, 123] on input "All Videos" at bounding box center [249, 118] width 9 height 9
radio input "true"
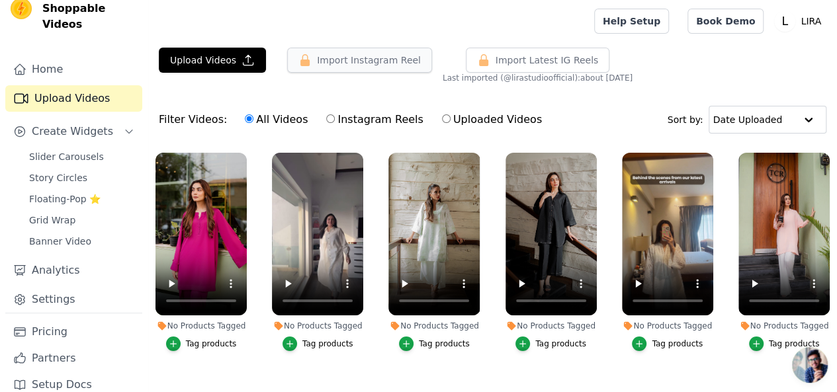
click at [315, 62] on button "Import Instagram Reel" at bounding box center [359, 60] width 145 height 25
click at [231, 65] on button "Upload Videos" at bounding box center [212, 60] width 107 height 25
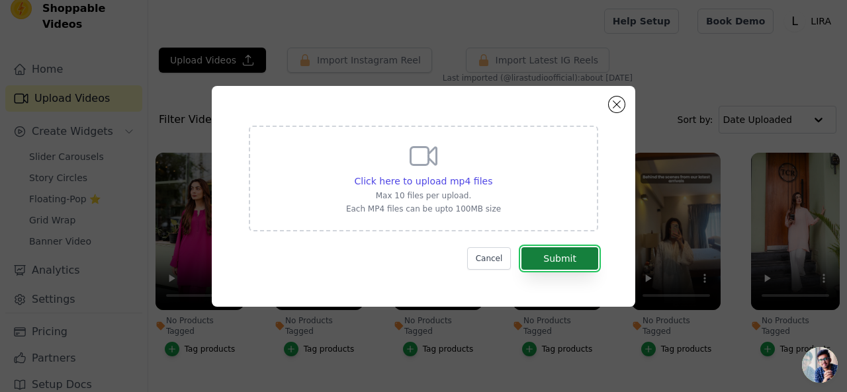
click at [570, 256] on button "Submit" at bounding box center [559, 258] width 77 height 22
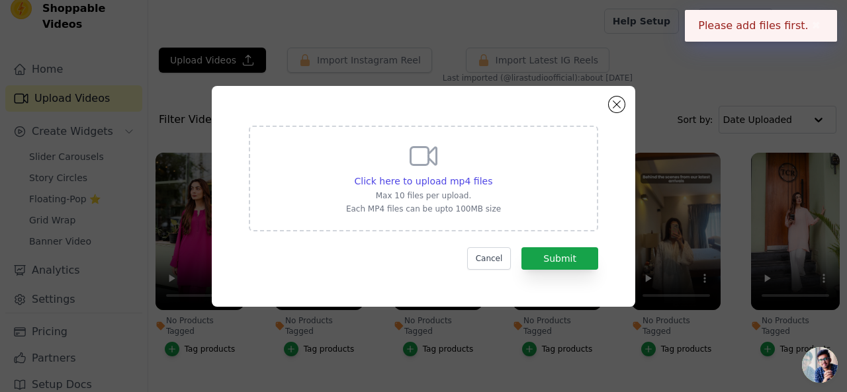
click at [817, 24] on button "✖" at bounding box center [815, 26] width 15 height 16
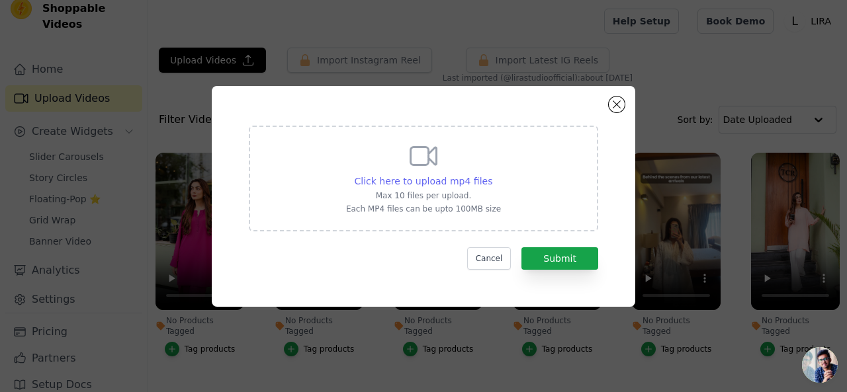
click at [409, 181] on span "Click here to upload mp4 files" at bounding box center [424, 181] width 138 height 11
click at [491, 175] on input "Click here to upload mp4 files Max 10 files per upload. Each MP4 files can be u…" at bounding box center [491, 174] width 1 height 1
click at [490, 264] on button "Cancel" at bounding box center [489, 258] width 44 height 22
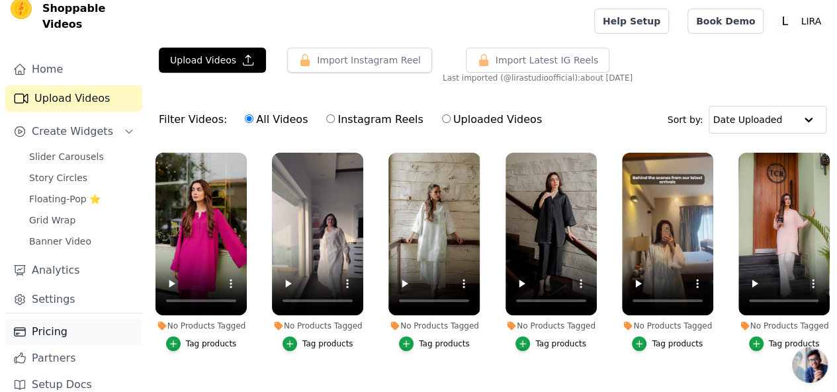
click at [50, 319] on link "Pricing" at bounding box center [73, 332] width 137 height 26
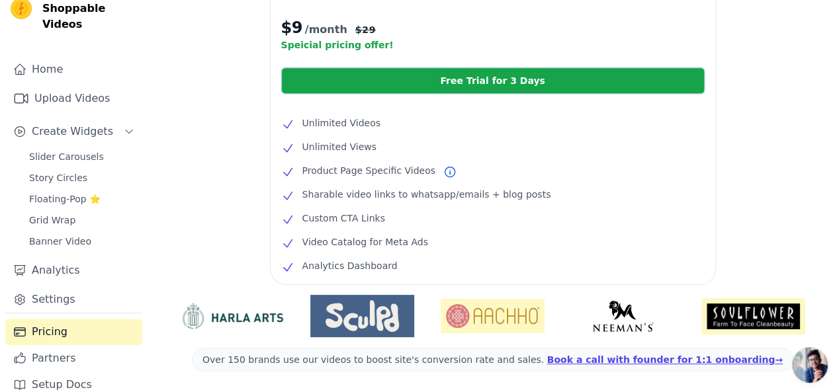
scroll to position [219, 0]
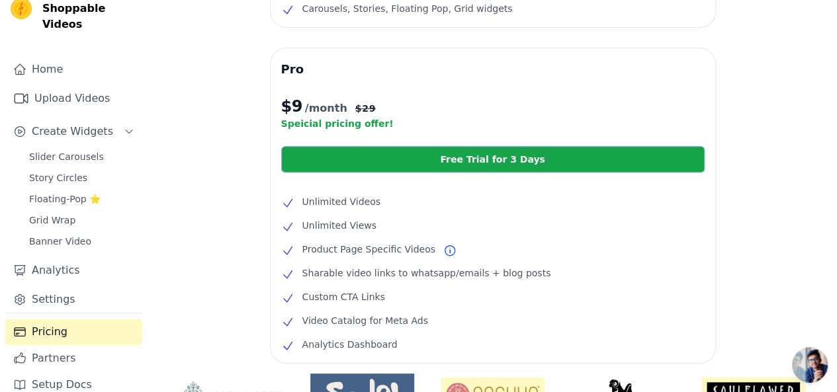
click at [433, 158] on link "Free Trial for 3 Days" at bounding box center [492, 159] width 423 height 26
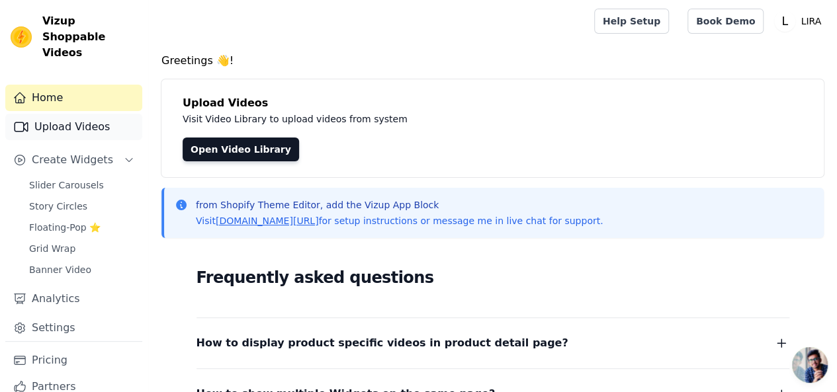
click at [60, 117] on link "Upload Videos" at bounding box center [73, 127] width 137 height 26
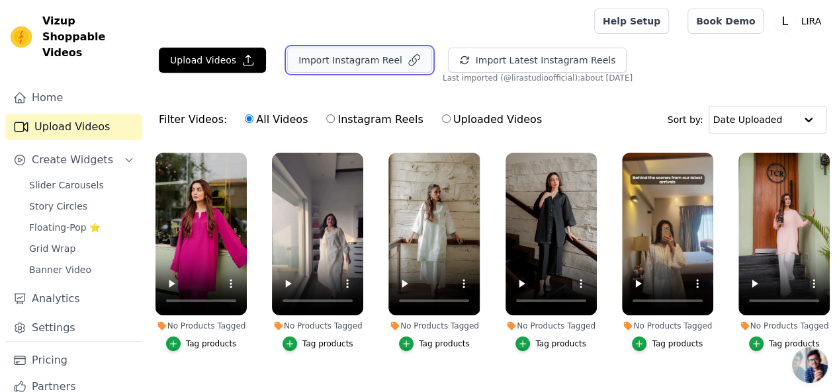
click at [366, 64] on button "Import Instagram Reel" at bounding box center [359, 60] width 145 height 25
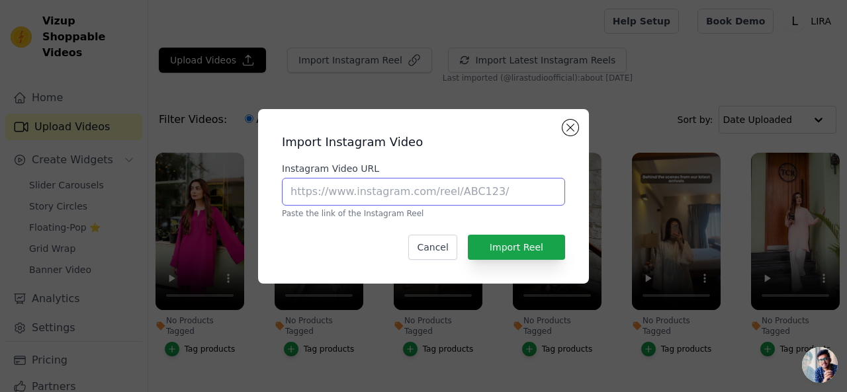
click at [374, 185] on input "Instagram Video URL" at bounding box center [423, 192] width 283 height 28
click at [565, 122] on button "Close modal" at bounding box center [570, 128] width 16 height 16
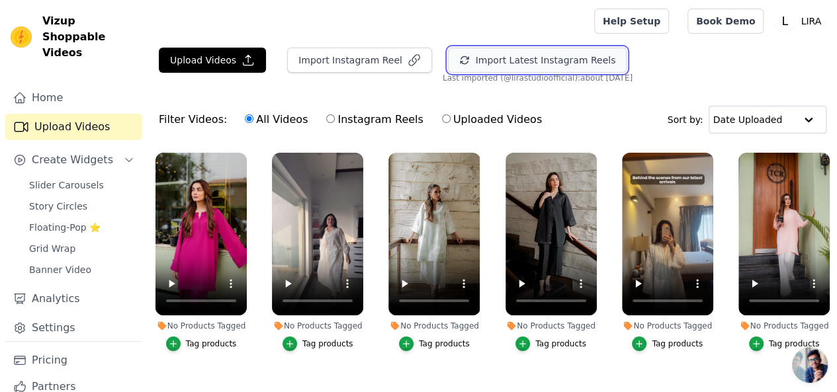
click at [520, 63] on button "Import Latest Instagram Reels" at bounding box center [537, 60] width 179 height 25
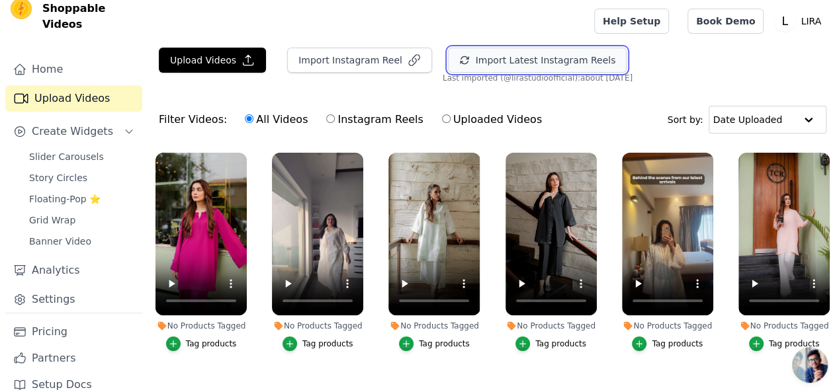
click at [474, 63] on button "Import Latest Instagram Reels" at bounding box center [537, 60] width 179 height 25
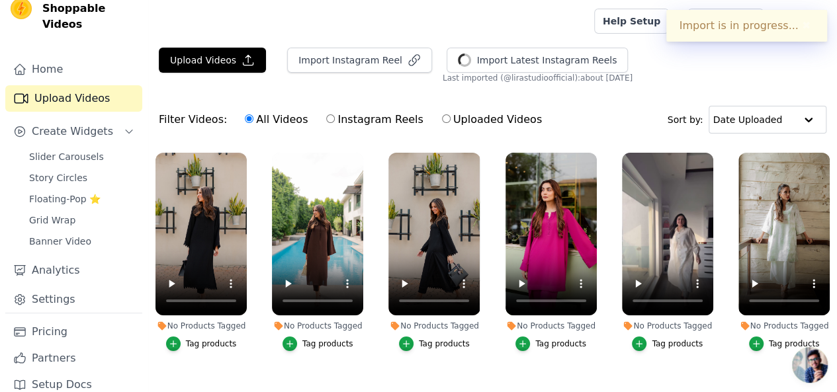
click at [385, 117] on label "Instagram Reels" at bounding box center [374, 119] width 98 height 17
click at [335, 117] on input "Instagram Reels" at bounding box center [330, 118] width 9 height 9
radio input "true"
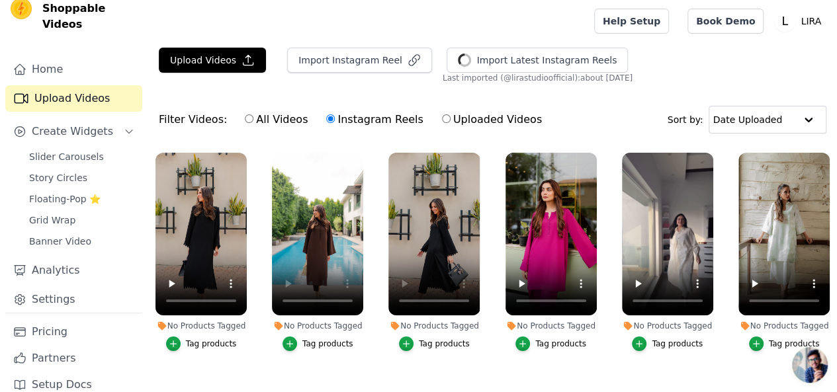
click at [388, 106] on div "All Videos Instagram Reels Uploaded Videos" at bounding box center [393, 120] width 312 height 30
click at [454, 120] on label "Uploaded Videos" at bounding box center [491, 119] width 101 height 17
click at [450, 120] on input "Uploaded Videos" at bounding box center [446, 118] width 9 height 9
radio input "true"
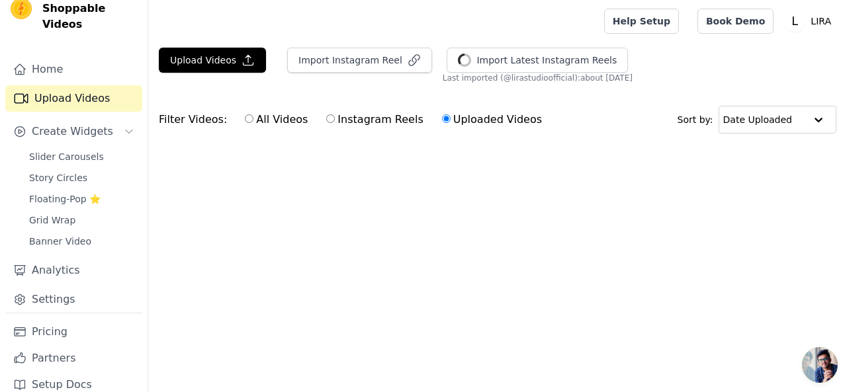
click at [370, 124] on label "Instagram Reels" at bounding box center [374, 119] width 98 height 17
click at [335, 123] on input "Instagram Reels" at bounding box center [330, 118] width 9 height 9
radio input "true"
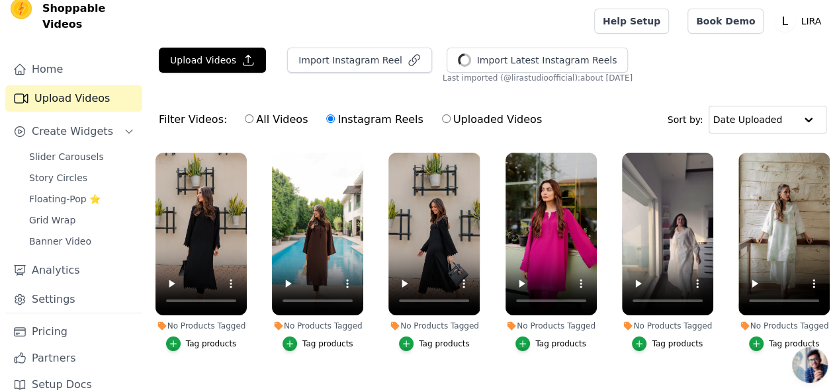
click at [254, 120] on label "All Videos" at bounding box center [276, 119] width 64 height 17
click at [253, 120] on input "All Videos" at bounding box center [249, 118] width 9 height 9
radio input "true"
click at [60, 150] on span "Slider Carousels" at bounding box center [66, 156] width 75 height 13
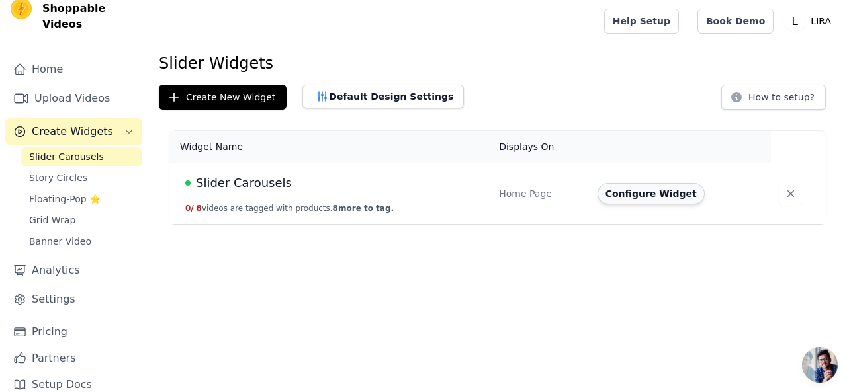
click at [607, 198] on button "Configure Widget" at bounding box center [650, 193] width 107 height 21
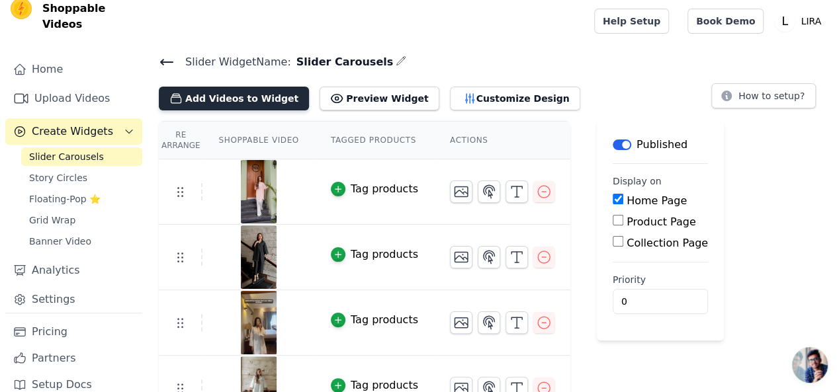
click at [239, 102] on button "Add Videos to Widget" at bounding box center [234, 99] width 150 height 24
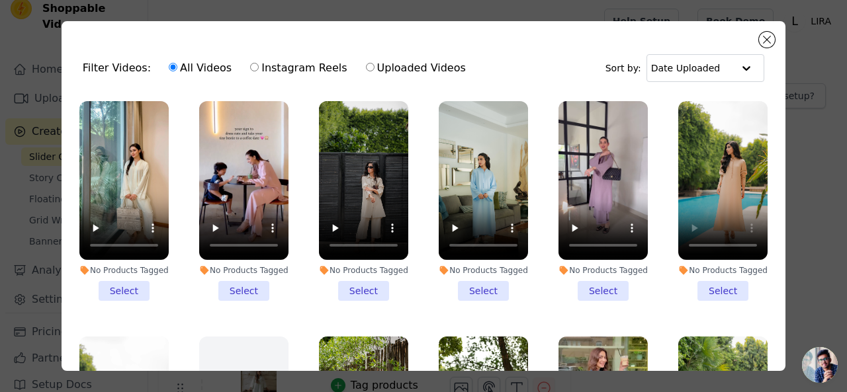
click at [714, 284] on li "No Products Tagged Select" at bounding box center [722, 201] width 89 height 200
click at [0, 0] on input "No Products Tagged Select" at bounding box center [0, 0] width 0 height 0
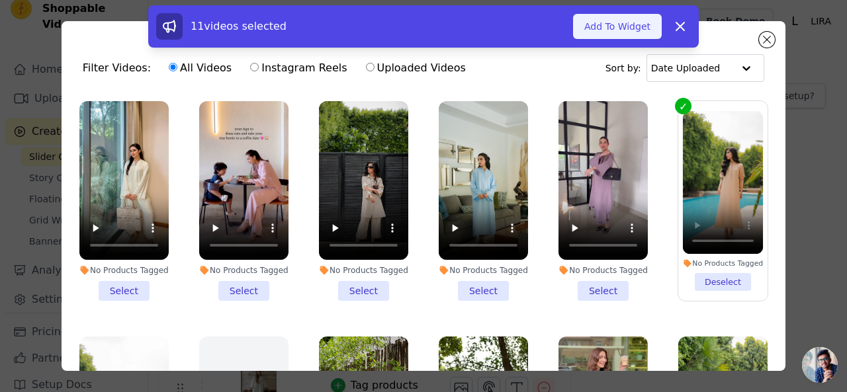
click at [634, 31] on button "Add To Widget" at bounding box center [617, 26] width 89 height 25
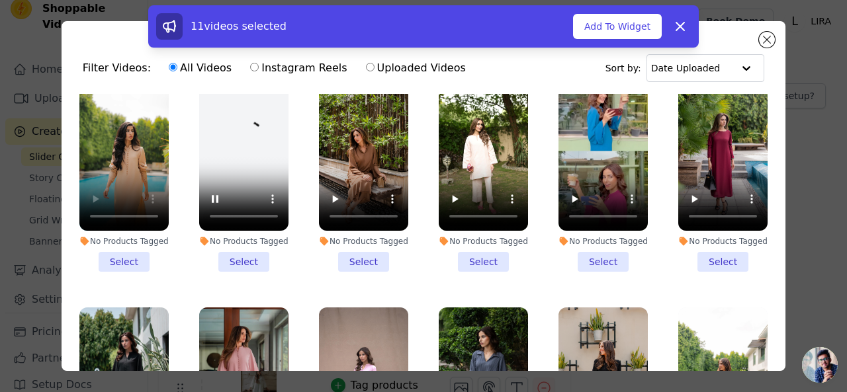
scroll to position [198, 0]
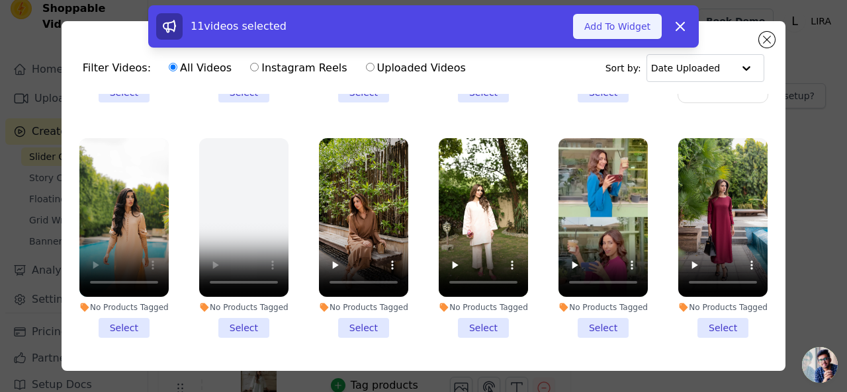
click at [612, 26] on button "Add To Widget" at bounding box center [617, 26] width 89 height 25
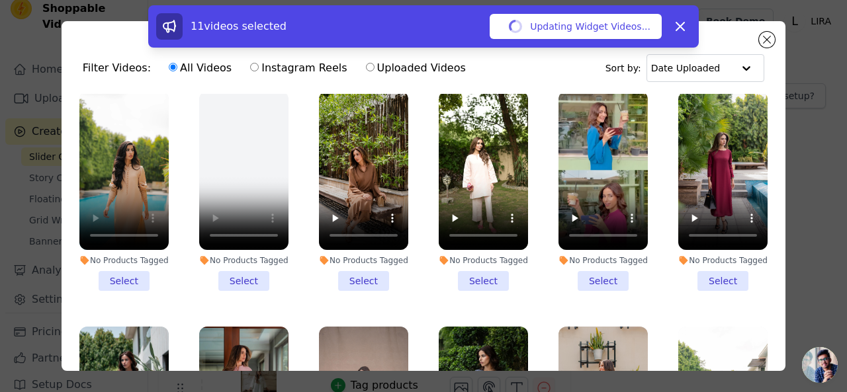
scroll to position [397, 0]
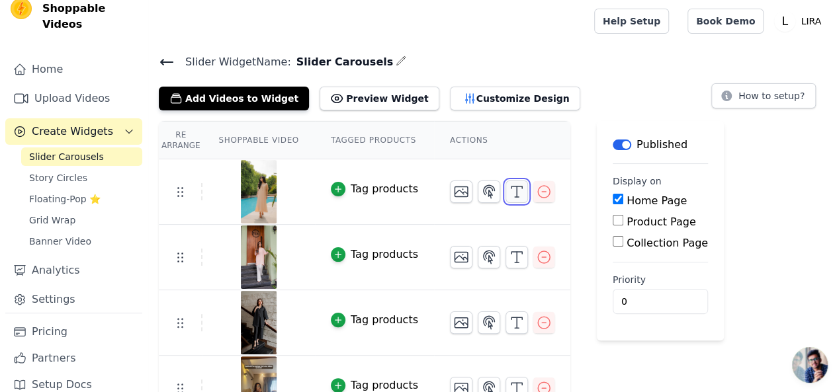
click at [509, 188] on icon "button" at bounding box center [517, 192] width 16 height 16
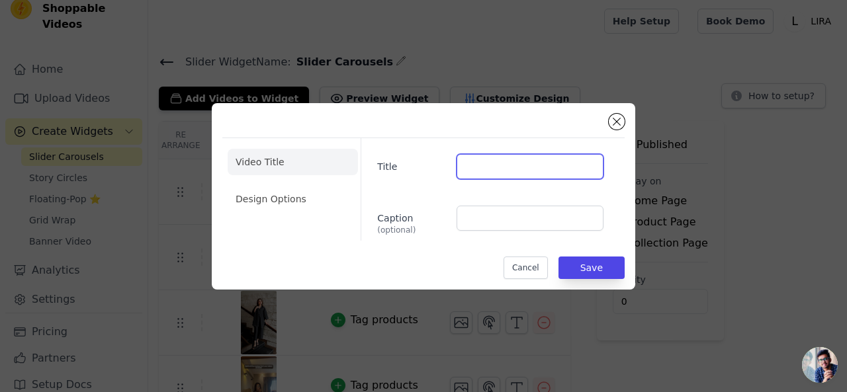
click at [477, 167] on input "Title" at bounding box center [529, 166] width 147 height 25
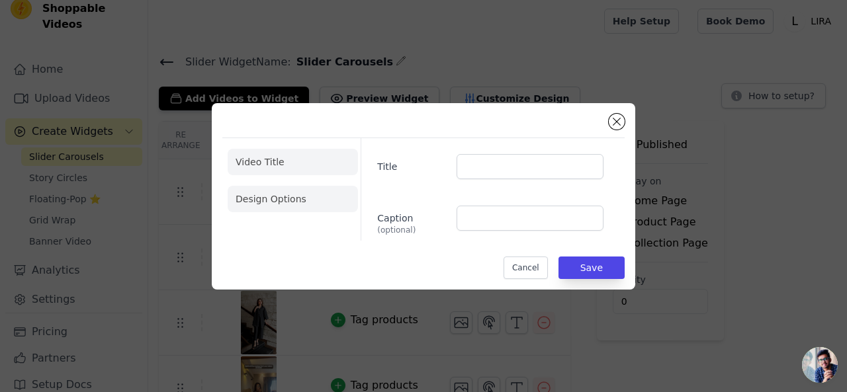
click at [287, 195] on li "Design Options" at bounding box center [293, 199] width 130 height 26
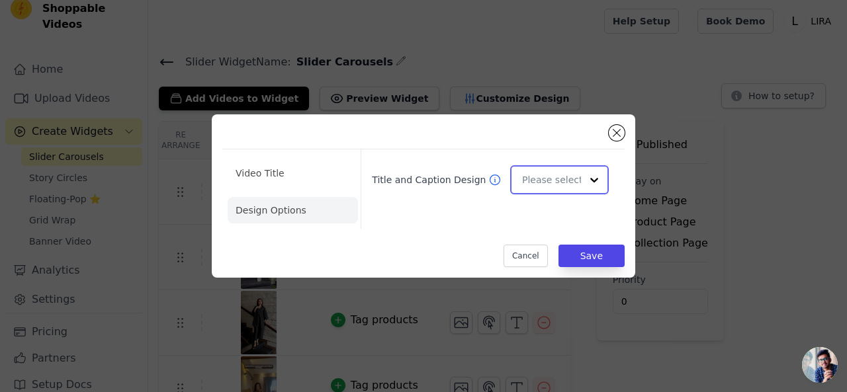
click at [528, 185] on input "Title and Caption Design" at bounding box center [551, 180] width 59 height 26
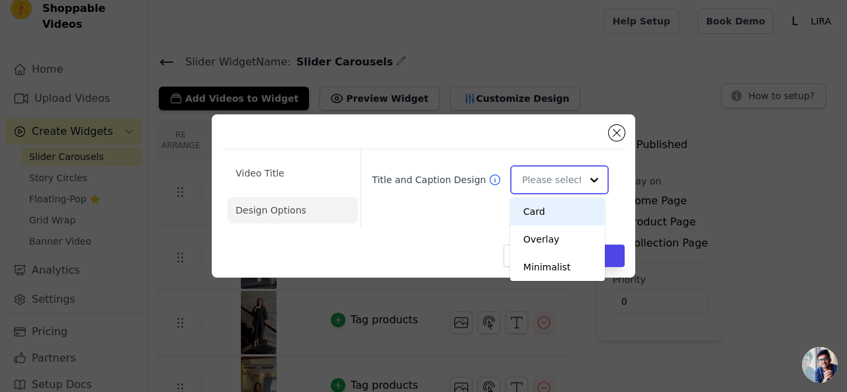
scroll to position [0, 0]
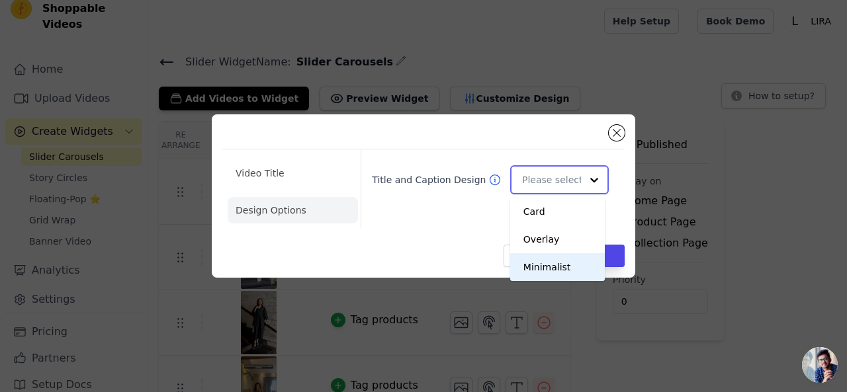
click at [541, 267] on div "Minimalist" at bounding box center [557, 267] width 95 height 28
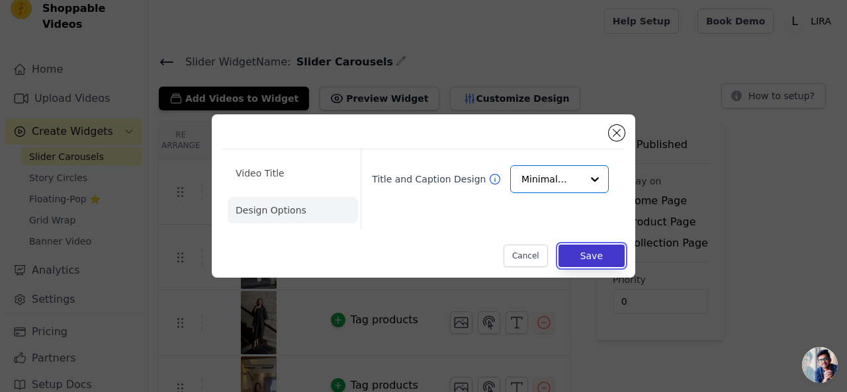
click at [577, 249] on button "Save" at bounding box center [591, 256] width 66 height 22
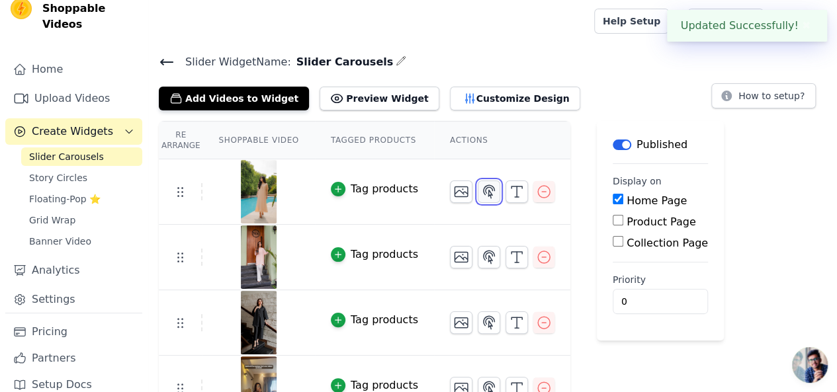
click at [481, 190] on icon "button" at bounding box center [489, 192] width 16 height 16
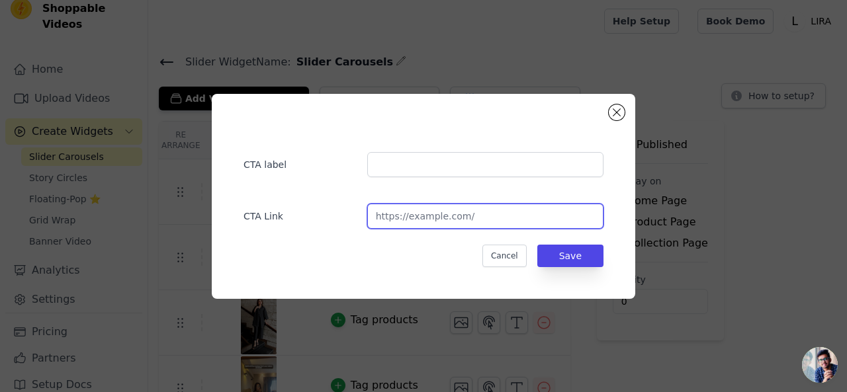
click at [454, 220] on input "url" at bounding box center [485, 216] width 236 height 25
paste input "https://www.lirastudioofficial.com/products/beige-venice-set?_pos=1&_sid=e4541d…"
type input "https://www.lirastudioofficial.com/products/beige-venice-set?_pos=1&_sid=e4541d…"
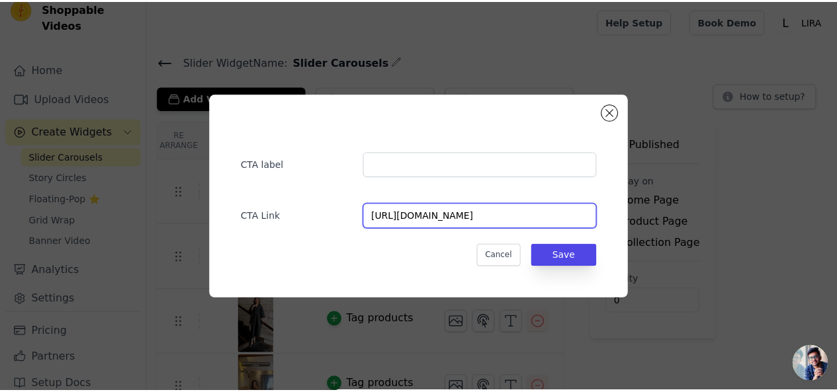
scroll to position [0, 0]
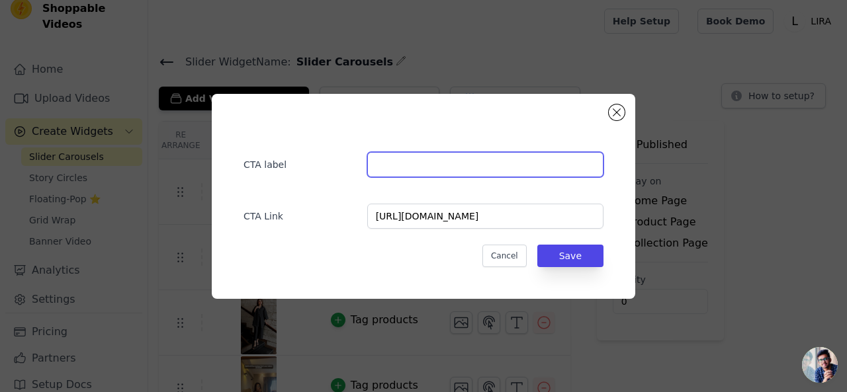
click at [398, 166] on input "text" at bounding box center [485, 164] width 236 height 25
paste input "Beige Venice Set"
type input "Beige Venice Set"
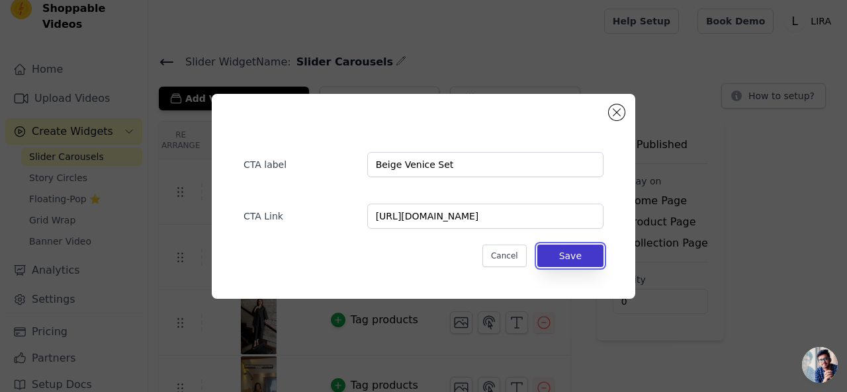
click at [578, 257] on button "Save" at bounding box center [570, 256] width 66 height 22
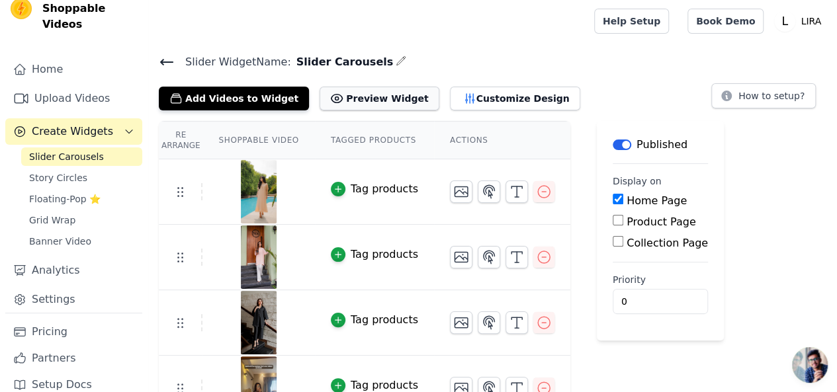
click at [357, 105] on button "Preview Widget" at bounding box center [378, 99] width 119 height 24
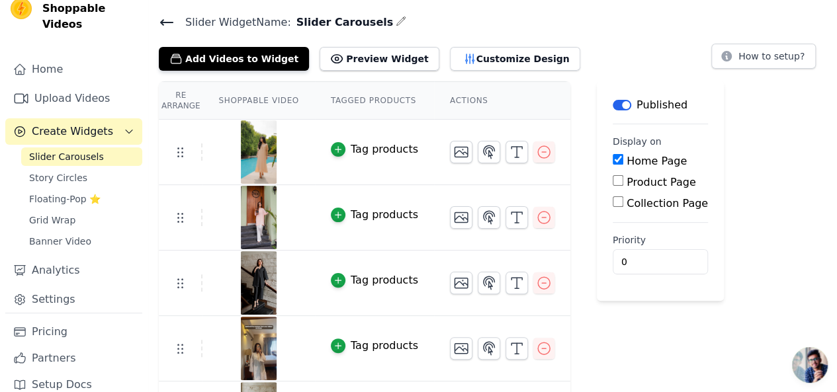
scroll to position [66, 0]
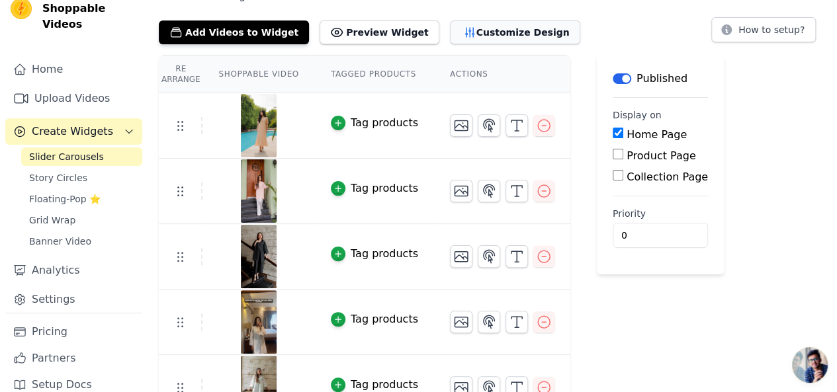
click at [491, 37] on button "Customize Design" at bounding box center [515, 33] width 130 height 24
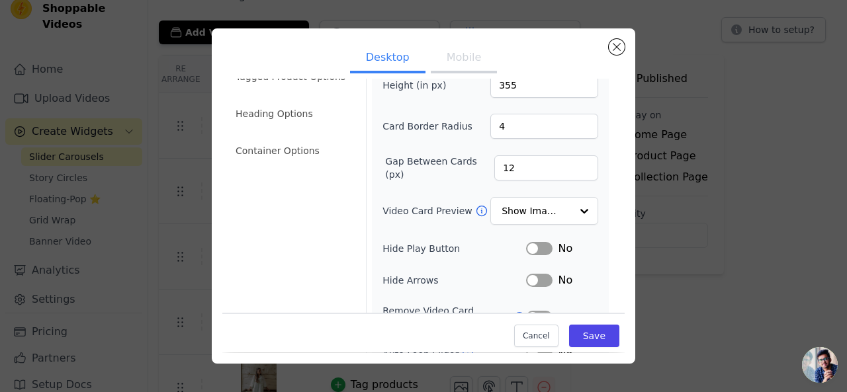
scroll to position [132, 0]
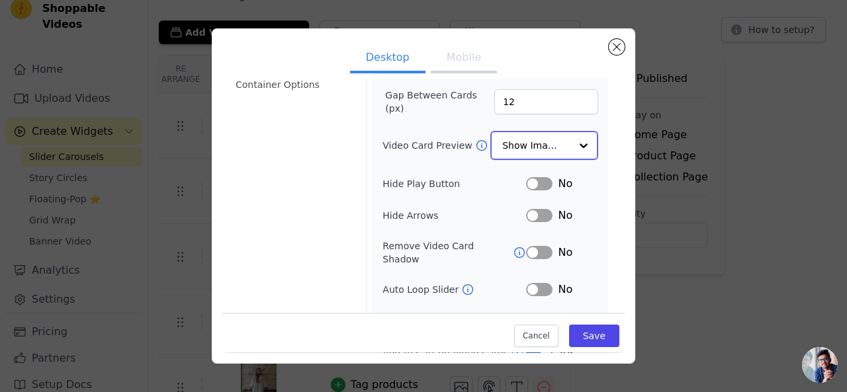
click at [529, 147] on input "Video Card Preview" at bounding box center [536, 145] width 68 height 26
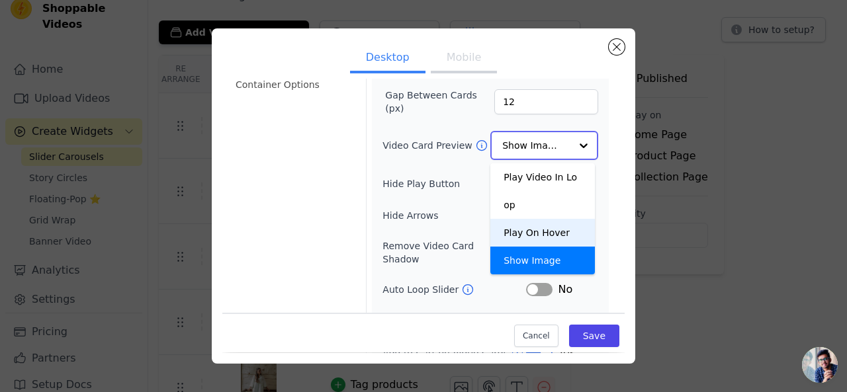
click at [537, 219] on div "Play On Hover" at bounding box center [542, 233] width 105 height 28
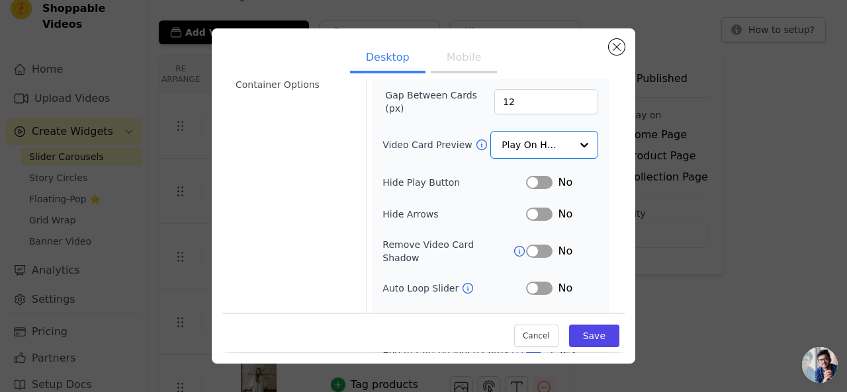
click at [495, 181] on label "Hide Play Button" at bounding box center [454, 182] width 144 height 13
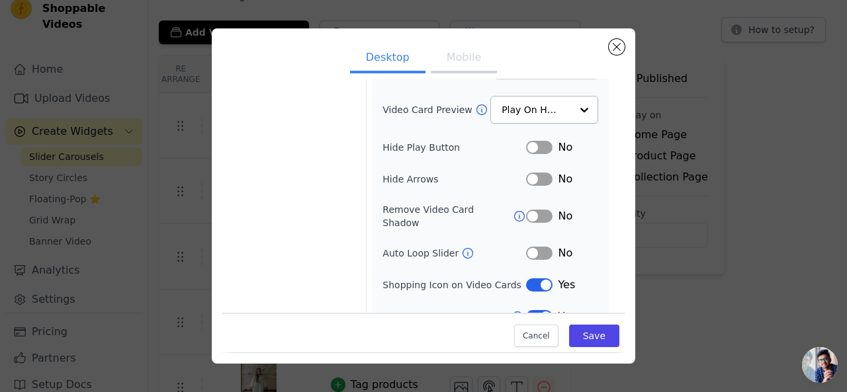
scroll to position [175, 0]
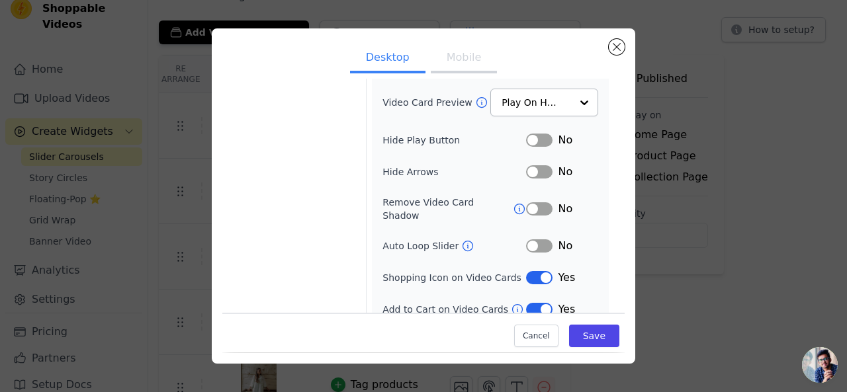
click at [542, 239] on button "Label" at bounding box center [539, 245] width 26 height 13
click at [468, 75] on ul "Desktop Mobile" at bounding box center [423, 59] width 402 height 40
click at [458, 64] on button "Mobile" at bounding box center [464, 58] width 66 height 29
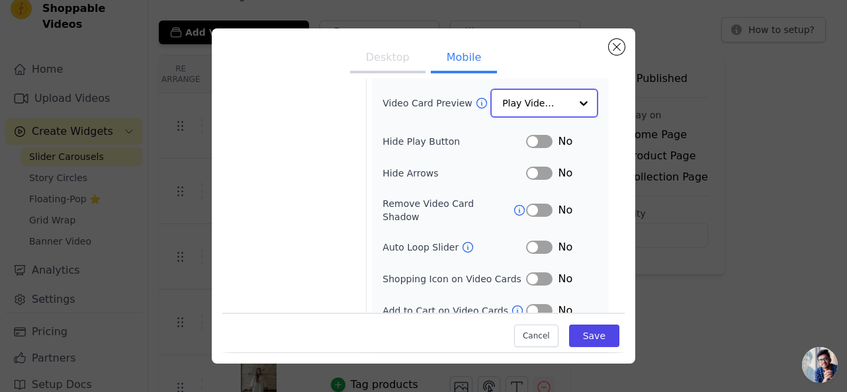
click at [516, 97] on input "Video Card Preview" at bounding box center [536, 103] width 68 height 26
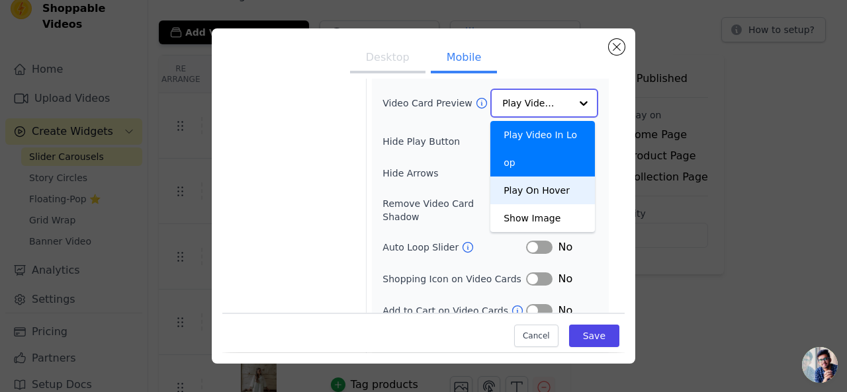
click at [519, 177] on div "Play On Hover" at bounding box center [542, 191] width 105 height 28
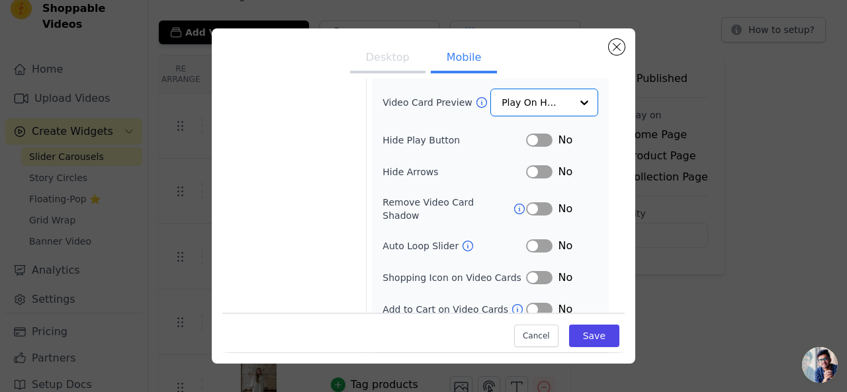
click at [542, 239] on button "Label" at bounding box center [539, 245] width 26 height 13
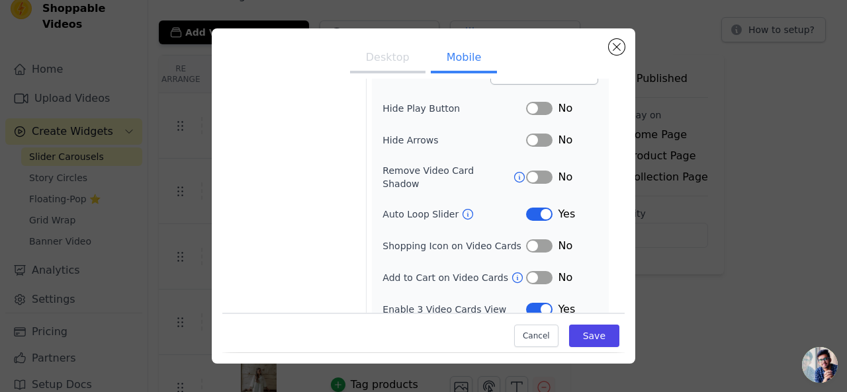
click at [531, 239] on button "Label" at bounding box center [539, 245] width 26 height 13
click at [537, 271] on button "Label" at bounding box center [539, 277] width 26 height 13
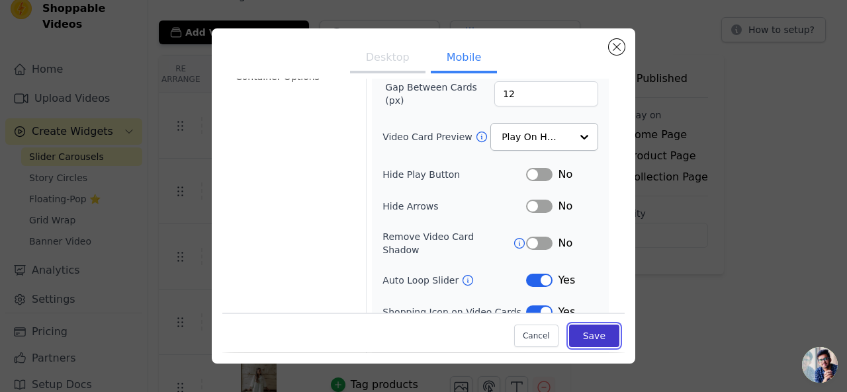
click at [585, 335] on button "Save" at bounding box center [594, 336] width 50 height 22
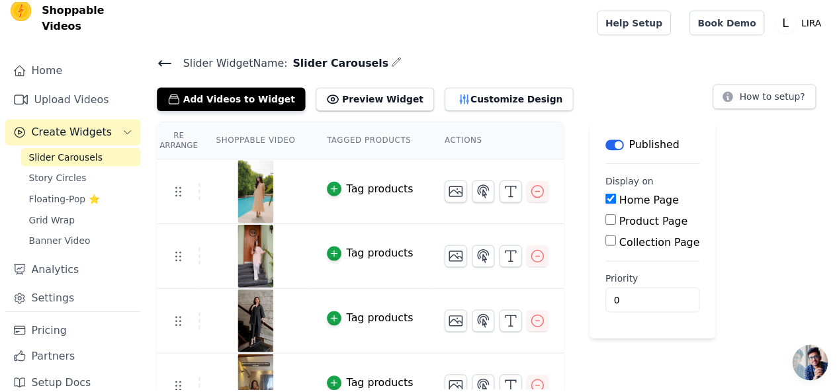
scroll to position [66, 0]
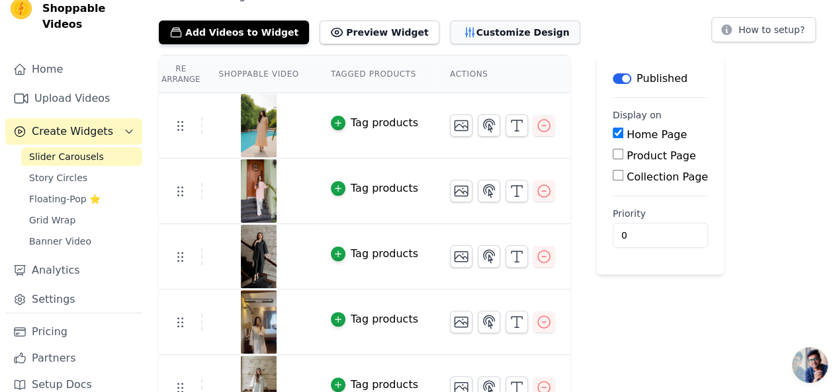
click at [474, 34] on button "Customize Design" at bounding box center [515, 33] width 130 height 24
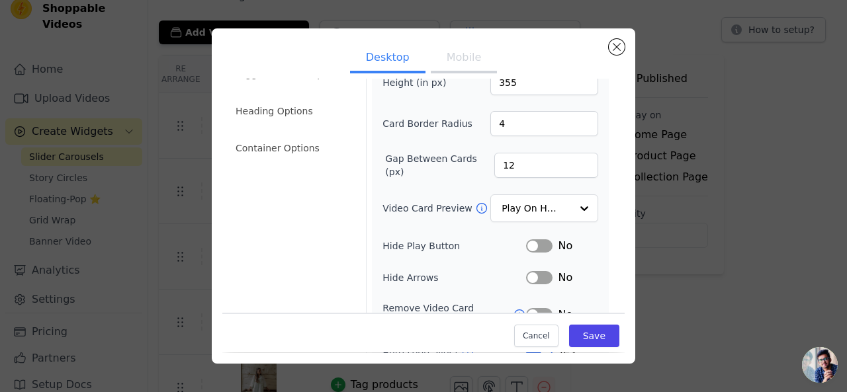
scroll to position [42, 0]
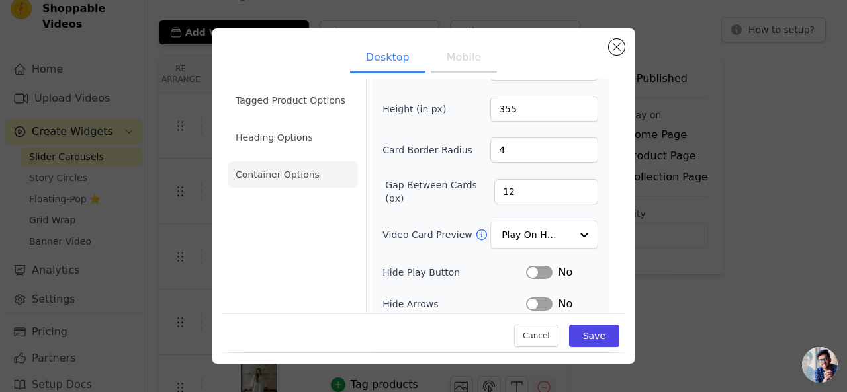
click at [271, 183] on li "Container Options" at bounding box center [293, 174] width 130 height 26
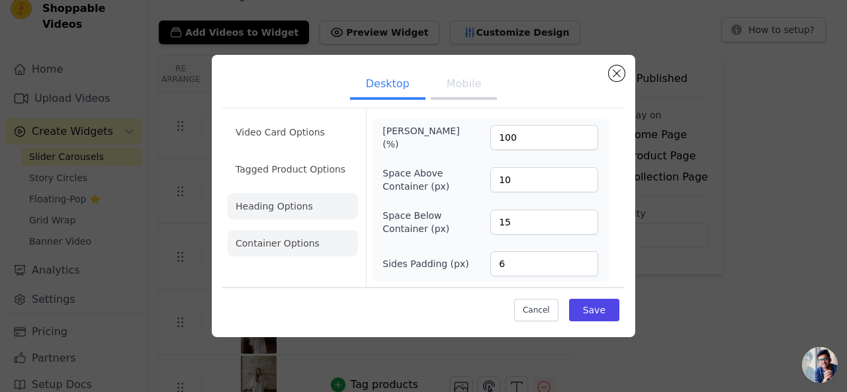
click at [269, 210] on li "Heading Options" at bounding box center [293, 206] width 130 height 26
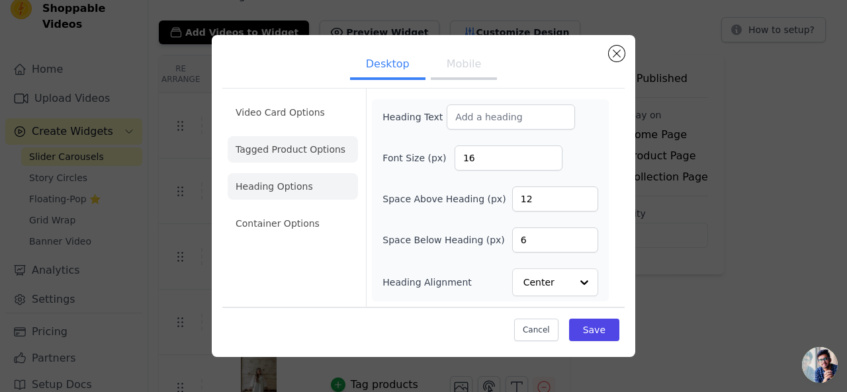
click at [292, 158] on li "Tagged Product Options" at bounding box center [293, 149] width 130 height 26
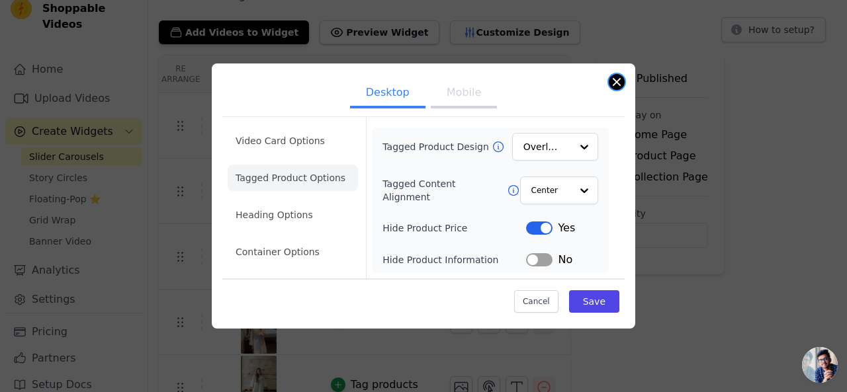
click at [610, 82] on button "Close modal" at bounding box center [616, 82] width 16 height 16
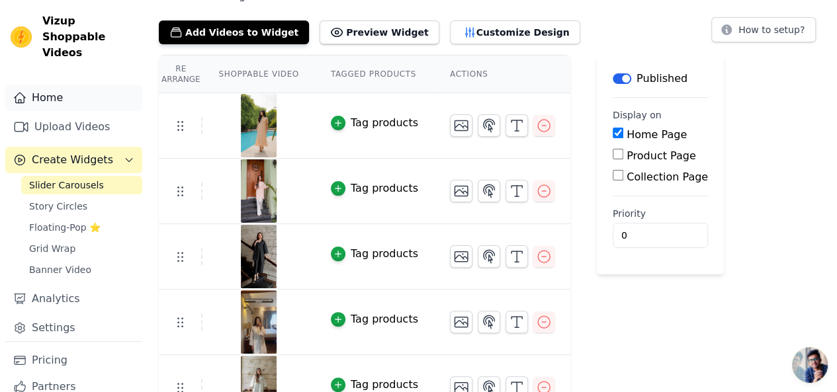
click at [58, 89] on link "Home" at bounding box center [73, 98] width 137 height 26
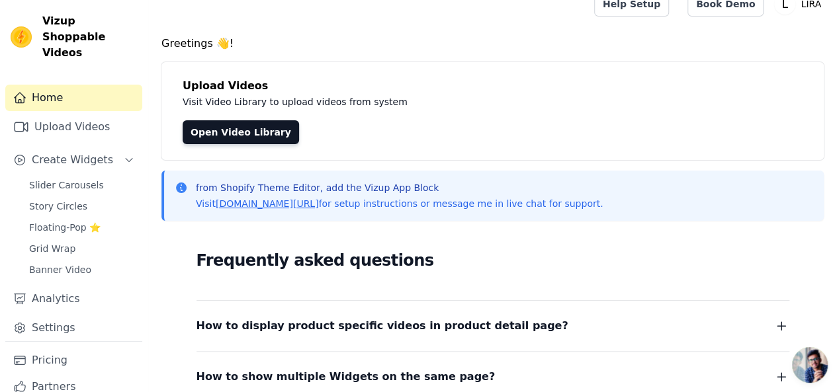
scroll to position [66, 0]
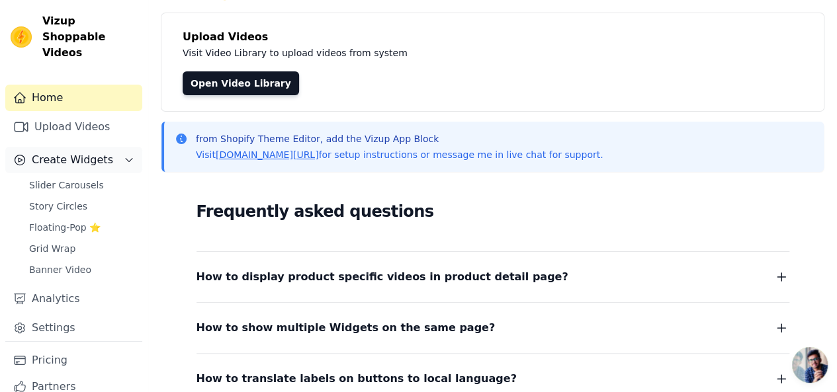
click at [83, 152] on span "Create Widgets" at bounding box center [72, 160] width 81 height 16
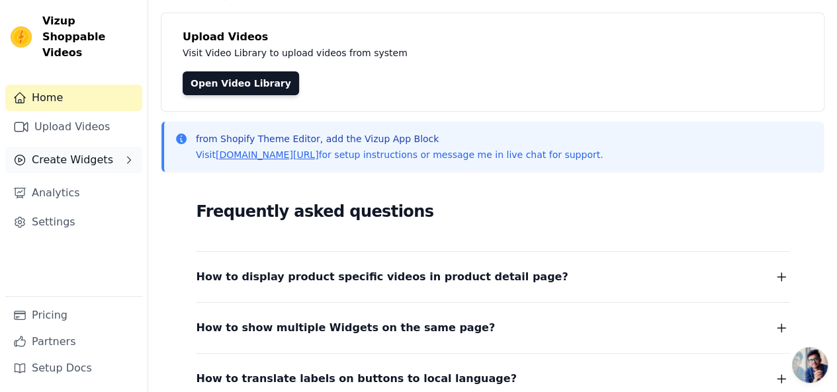
click at [79, 152] on span "Create Widgets" at bounding box center [72, 160] width 81 height 16
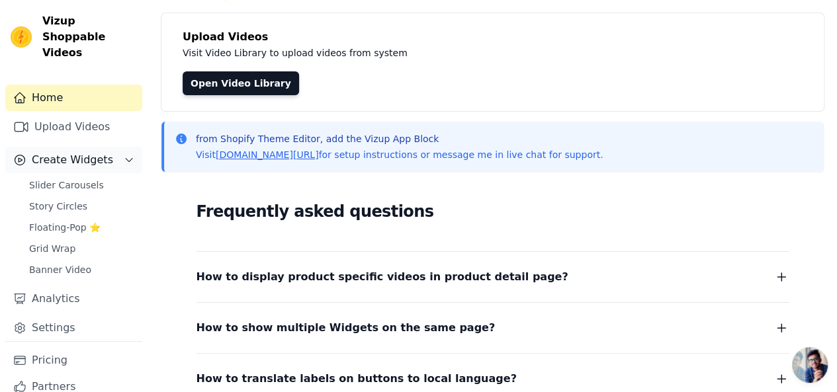
click at [21, 158] on icon "Sidebar" at bounding box center [20, 160] width 3 height 4
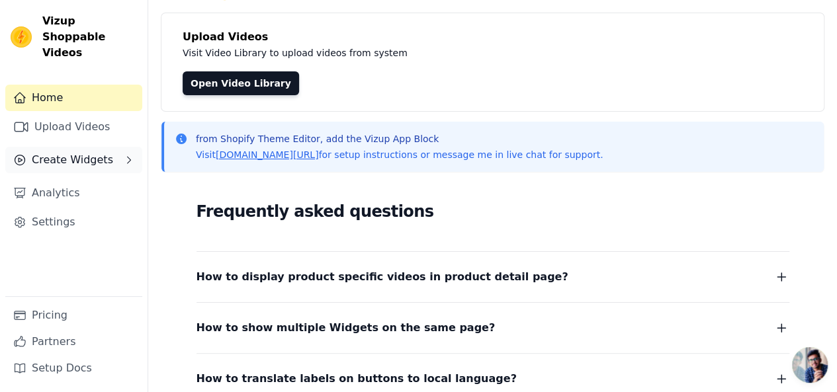
click at [21, 158] on icon "Sidebar" at bounding box center [20, 160] width 3 height 4
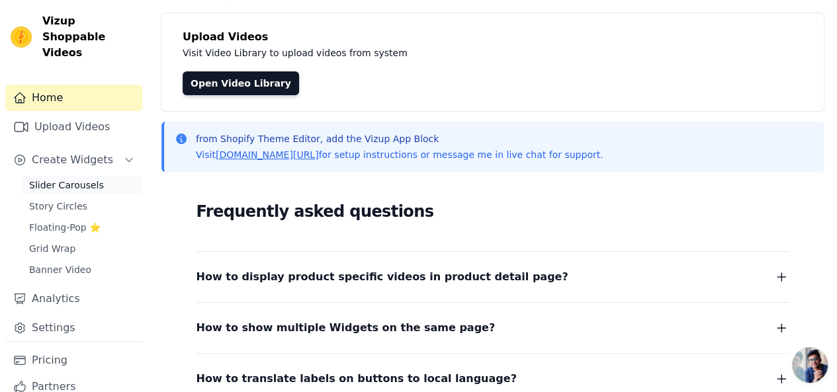
click at [32, 179] on span "Slider Carousels" at bounding box center [66, 185] width 75 height 13
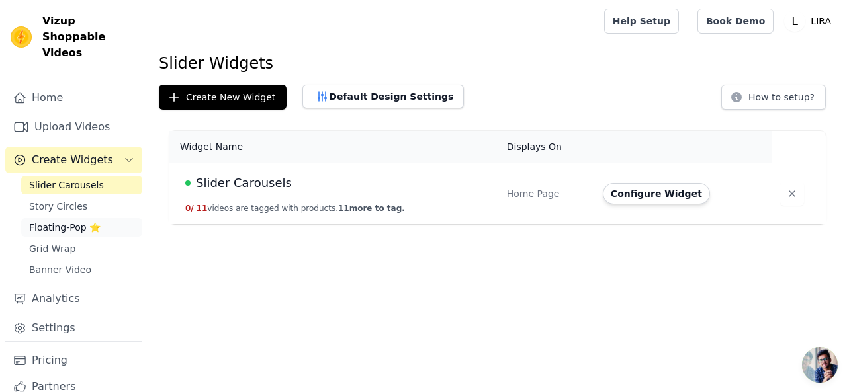
click at [66, 221] on span "Floating-Pop ⭐" at bounding box center [64, 227] width 71 height 13
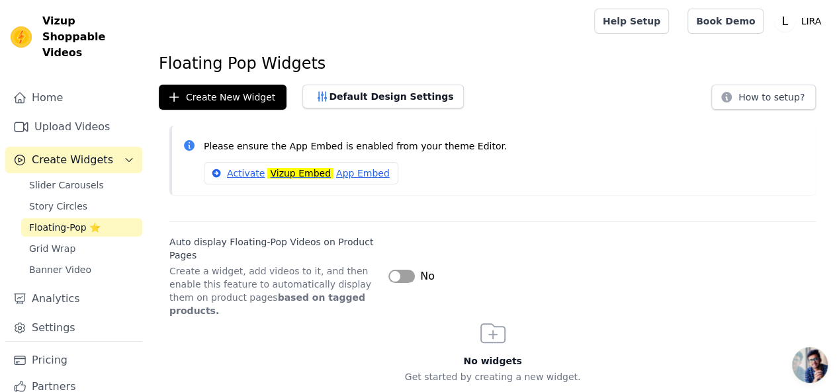
click at [402, 270] on button "Label" at bounding box center [401, 276] width 26 height 13
click at [397, 270] on button "Label" at bounding box center [401, 276] width 26 height 13
click at [222, 101] on button "Create New Widget" at bounding box center [223, 97] width 128 height 25
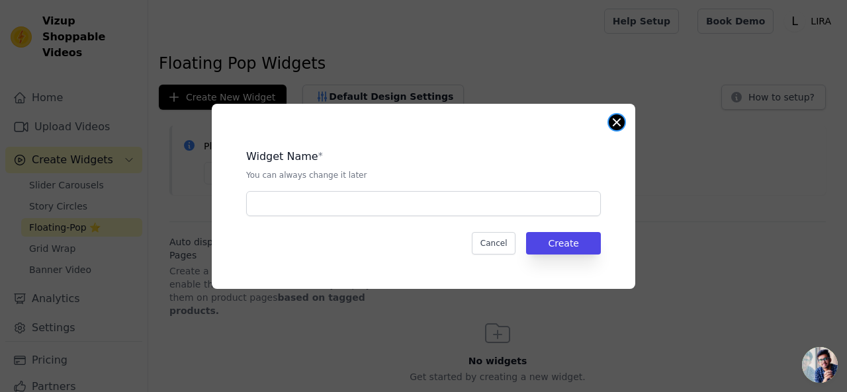
click at [620, 125] on button "Close modal" at bounding box center [616, 122] width 16 height 16
